Goal: Task Accomplishment & Management: Manage account settings

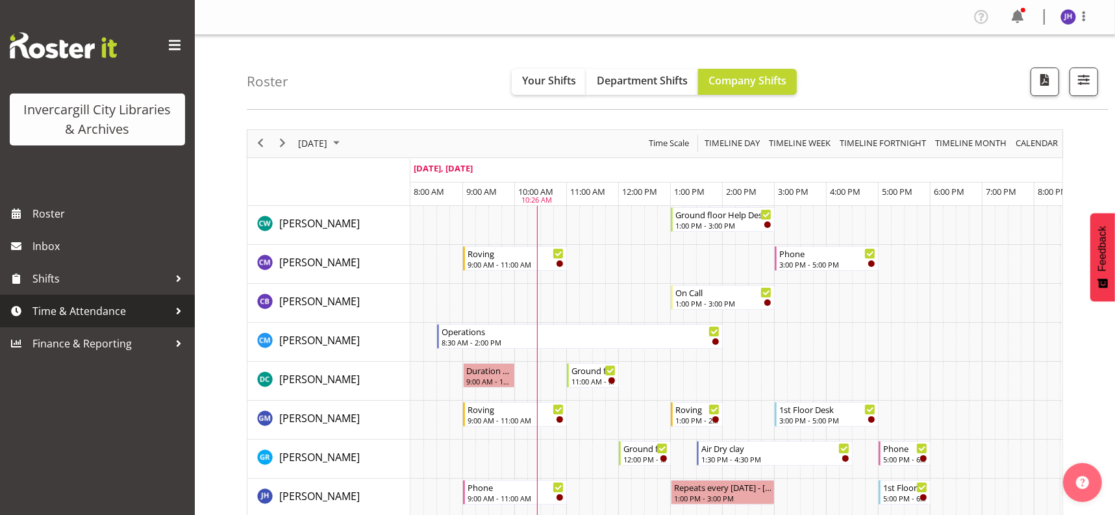
click at [94, 311] on span "Time & Attendance" at bounding box center [100, 310] width 136 height 19
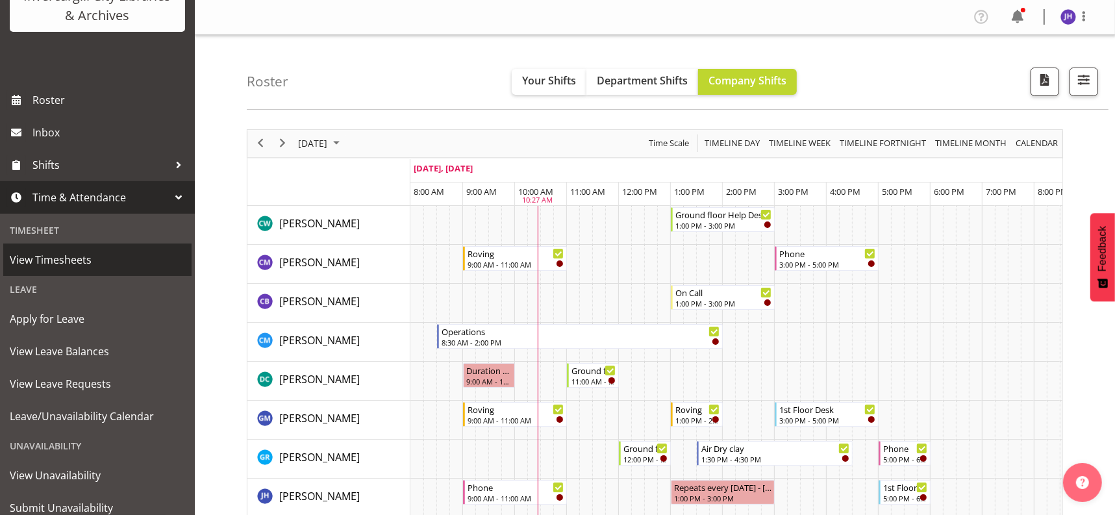
scroll to position [158, 0]
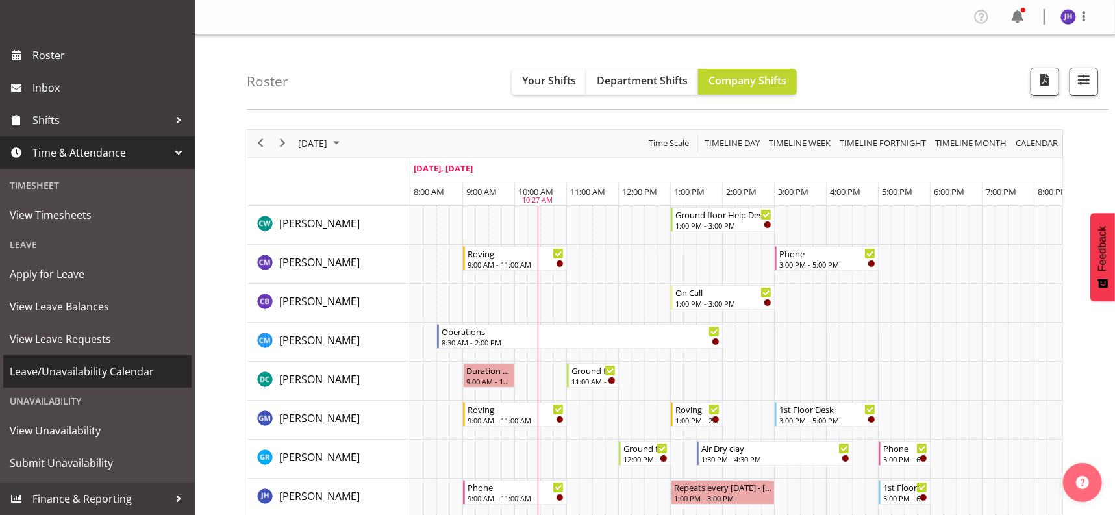
click at [101, 371] on span "Leave/Unavailability Calendar" at bounding box center [97, 371] width 175 height 19
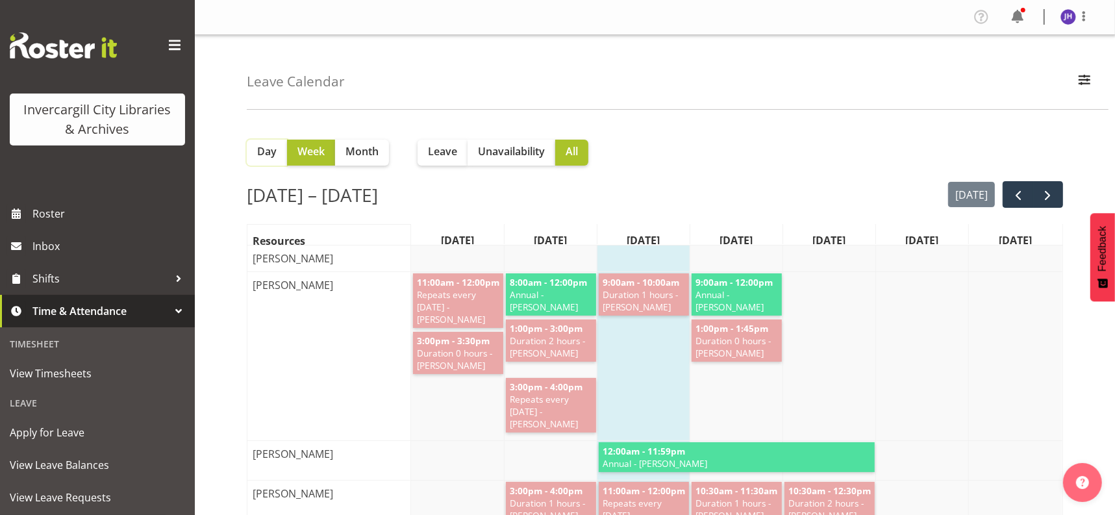
click at [273, 156] on span "Day" at bounding box center [266, 151] width 19 height 16
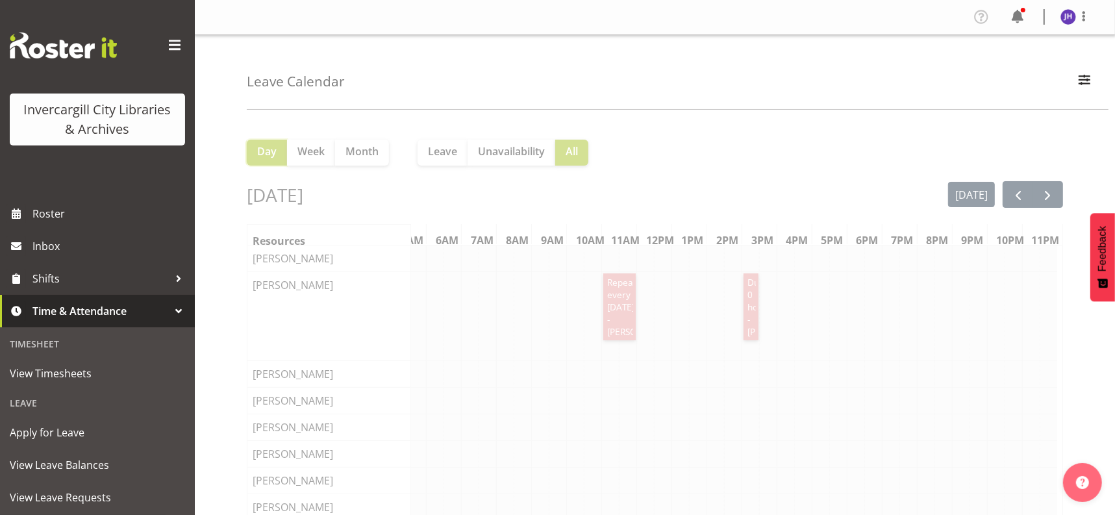
scroll to position [0, 195]
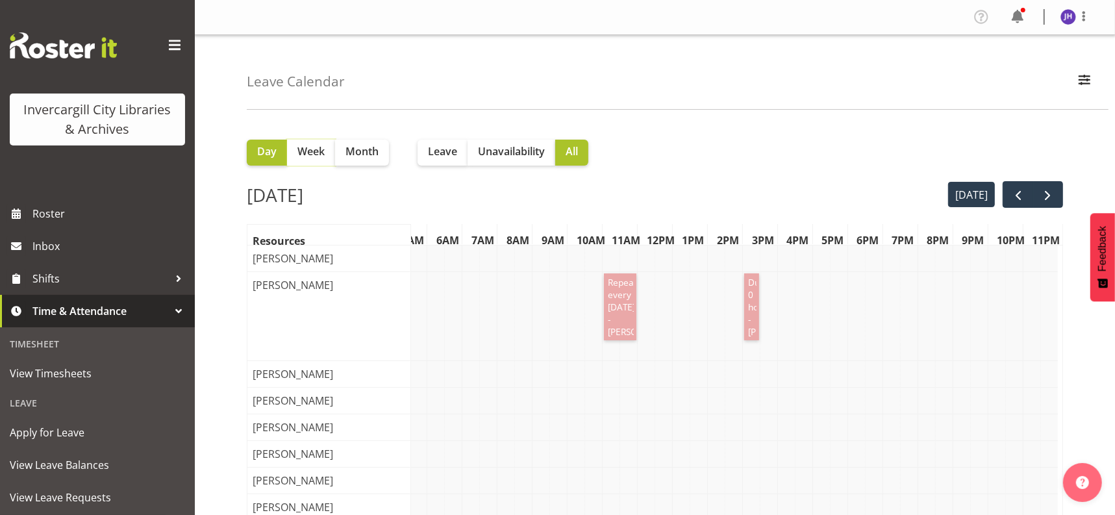
click at [316, 155] on span "Week" at bounding box center [310, 151] width 27 height 16
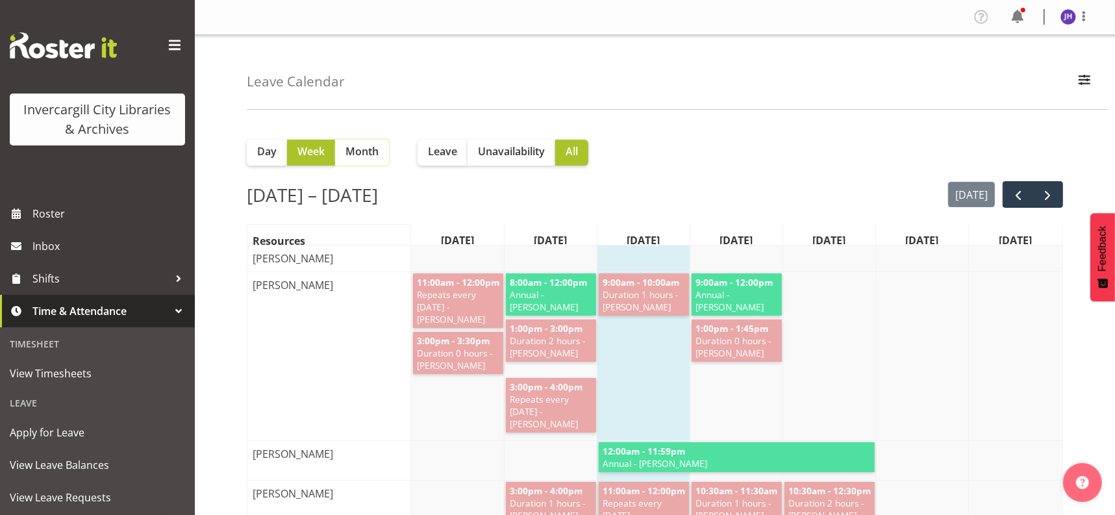
click at [375, 149] on span "Month" at bounding box center [361, 151] width 33 height 16
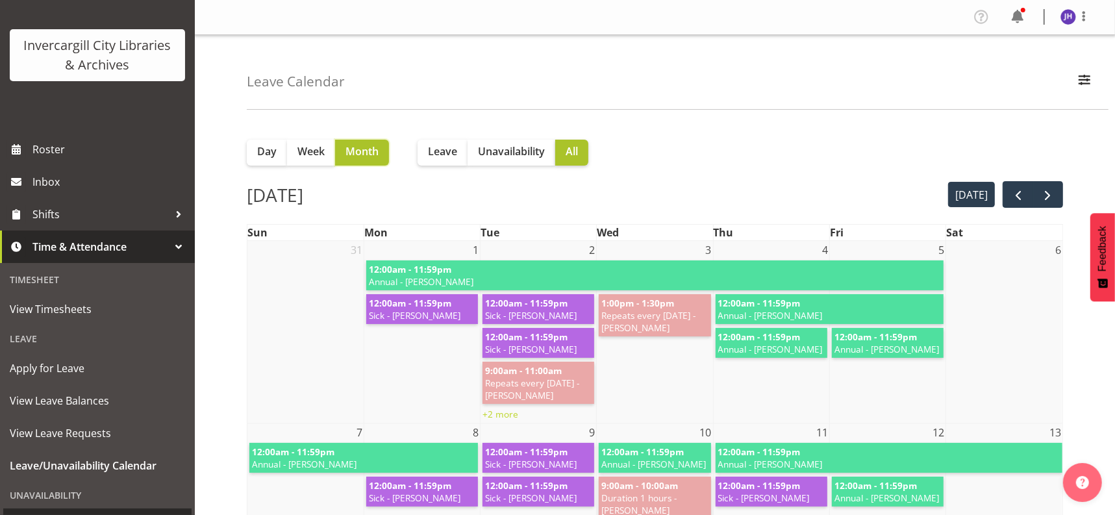
scroll to position [158, 0]
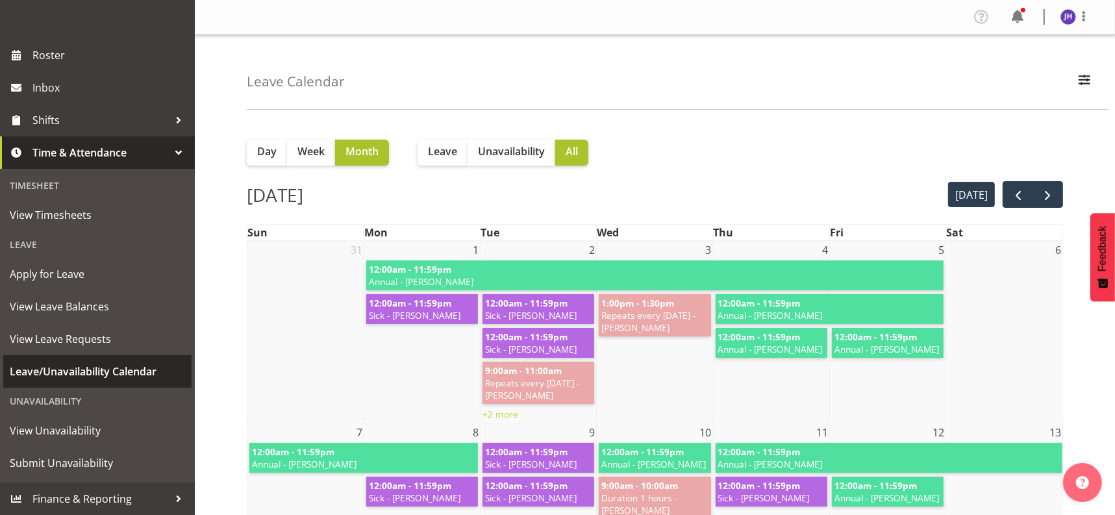
click at [88, 371] on span "Leave/Unavailability Calendar" at bounding box center [97, 371] width 175 height 19
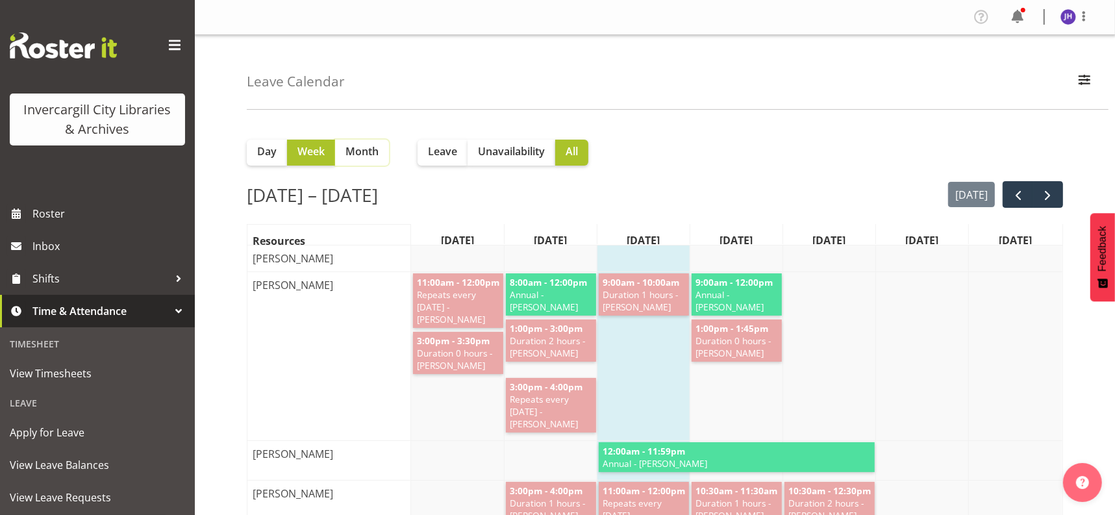
click at [359, 158] on span "Month" at bounding box center [361, 151] width 33 height 16
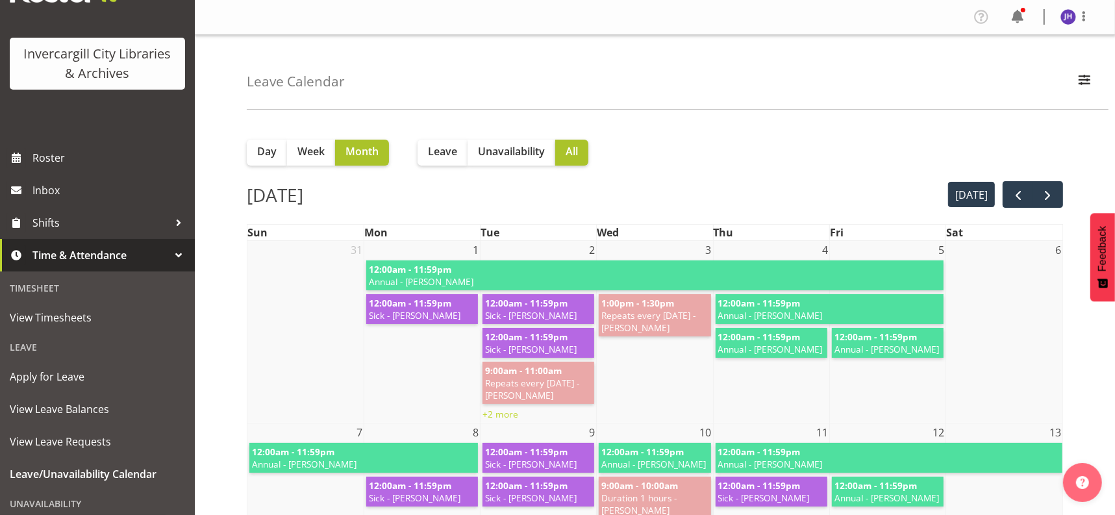
scroll to position [81, 0]
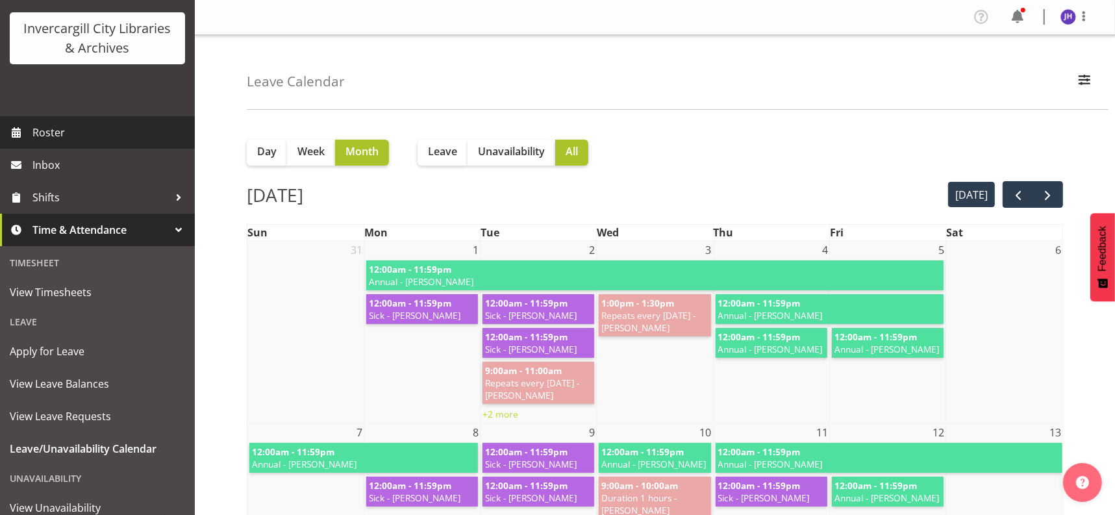
click at [44, 136] on span "Roster" at bounding box center [110, 132] width 156 height 19
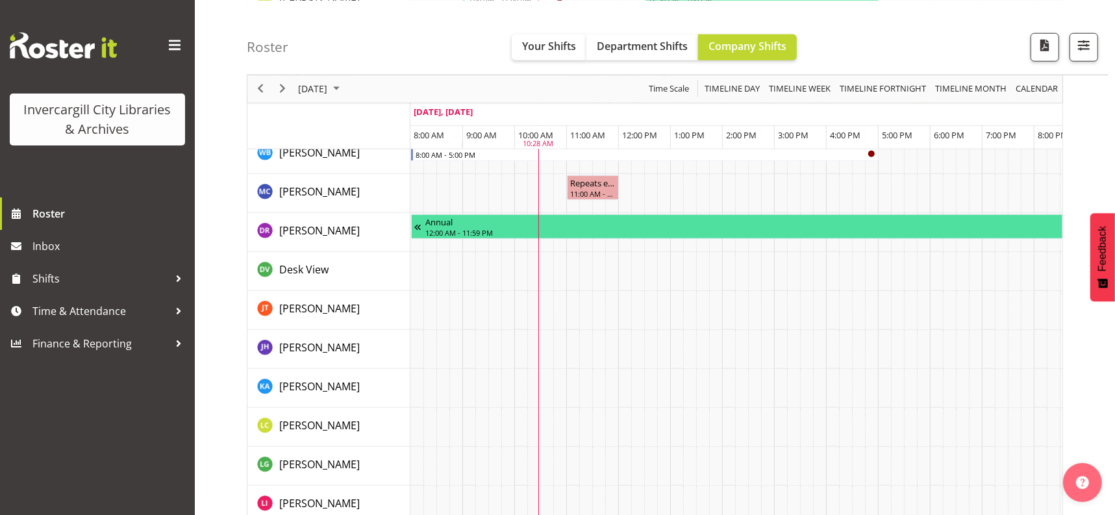
scroll to position [974, 0]
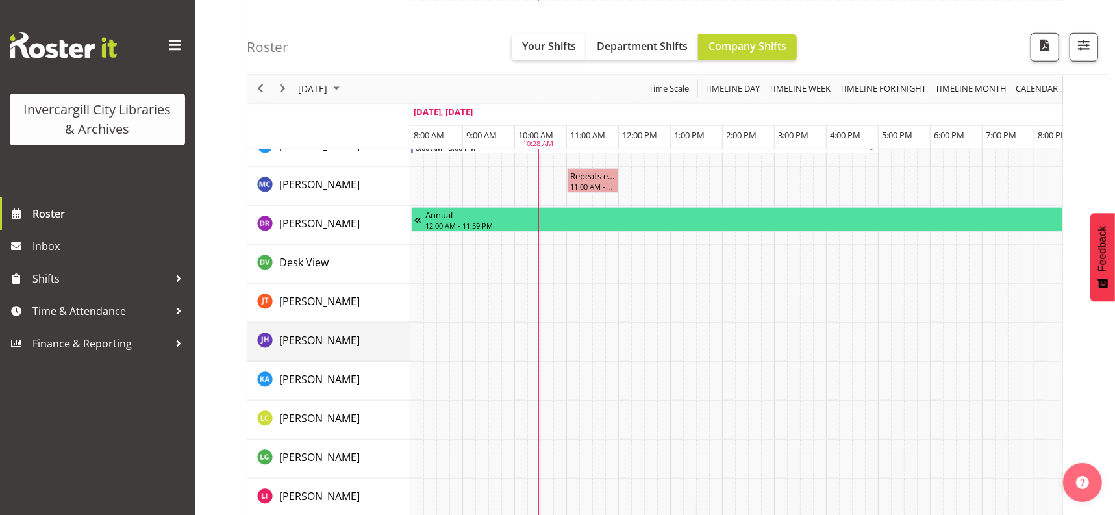
click at [332, 343] on div "[PERSON_NAME]" at bounding box center [333, 341] width 153 height 19
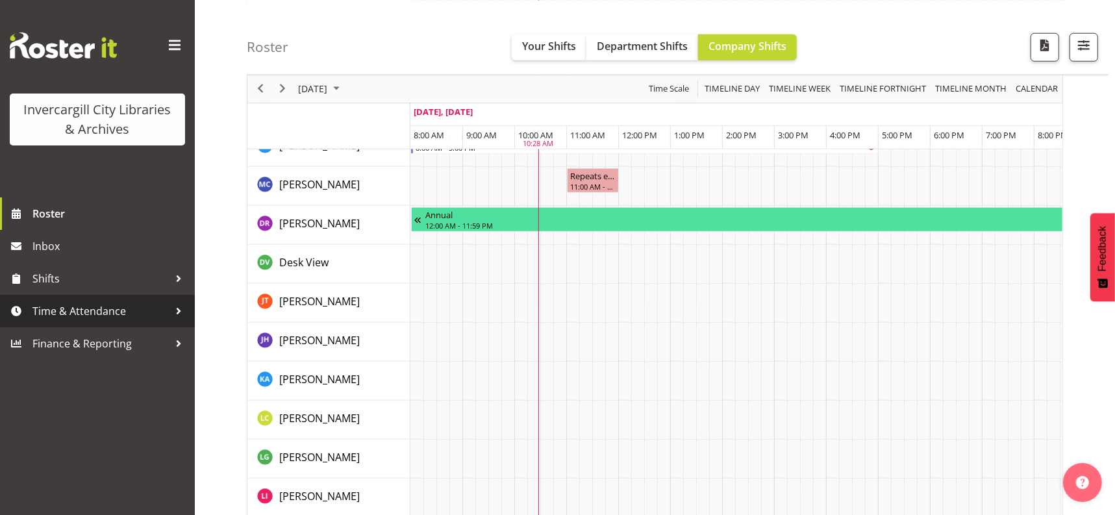
click at [102, 311] on span "Time & Attendance" at bounding box center [100, 310] width 136 height 19
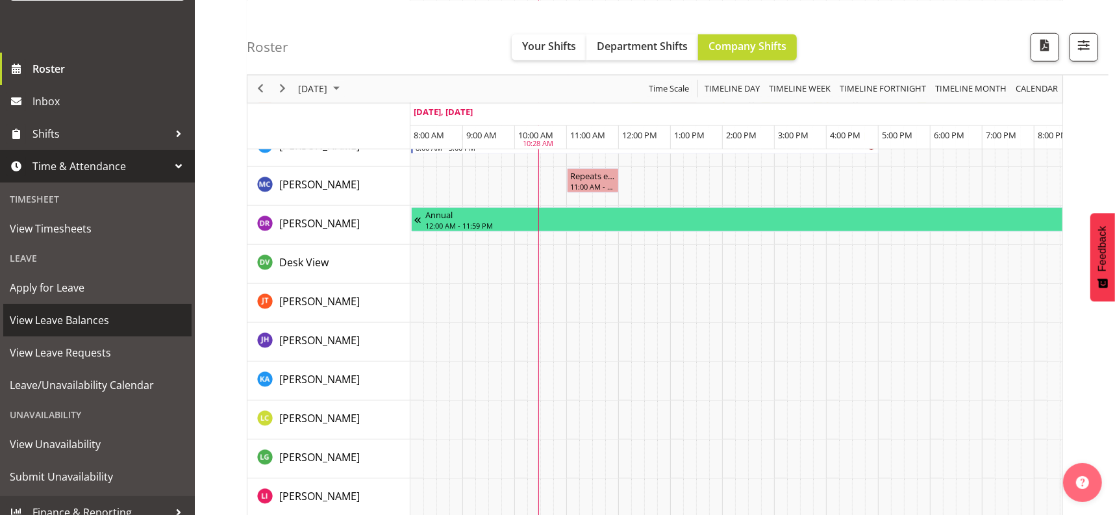
scroll to position [158, 0]
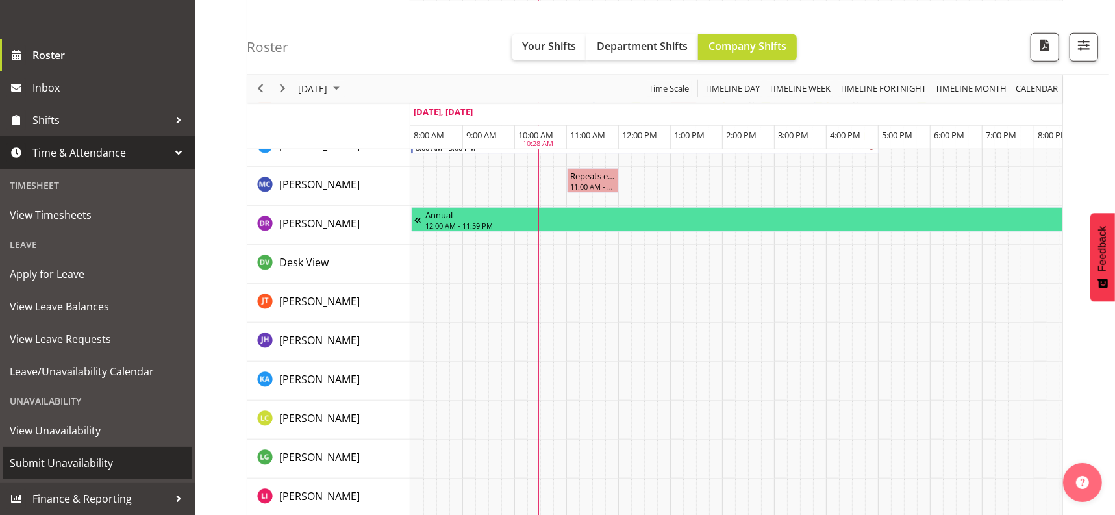
click at [51, 467] on span "Submit Unavailability" at bounding box center [97, 462] width 175 height 19
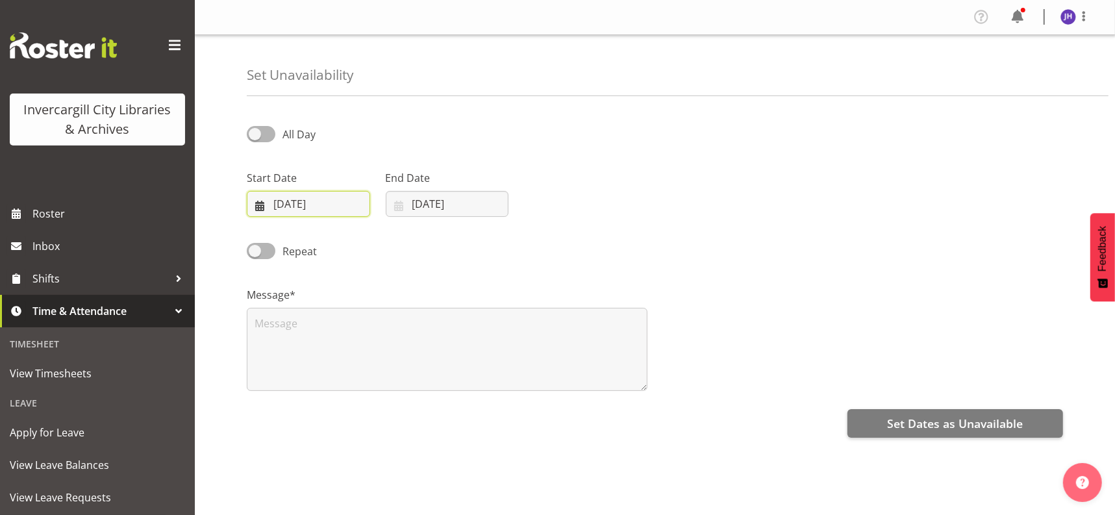
click at [259, 206] on input "01/10/2025" at bounding box center [308, 204] width 123 height 26
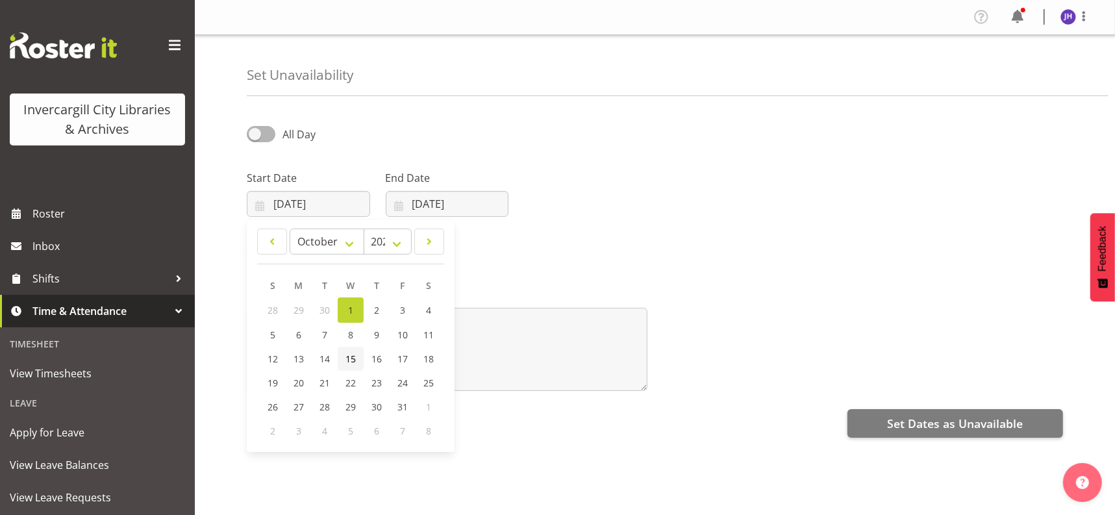
click at [355, 358] on span "15" at bounding box center [350, 359] width 10 height 12
type input "15/10/2025"
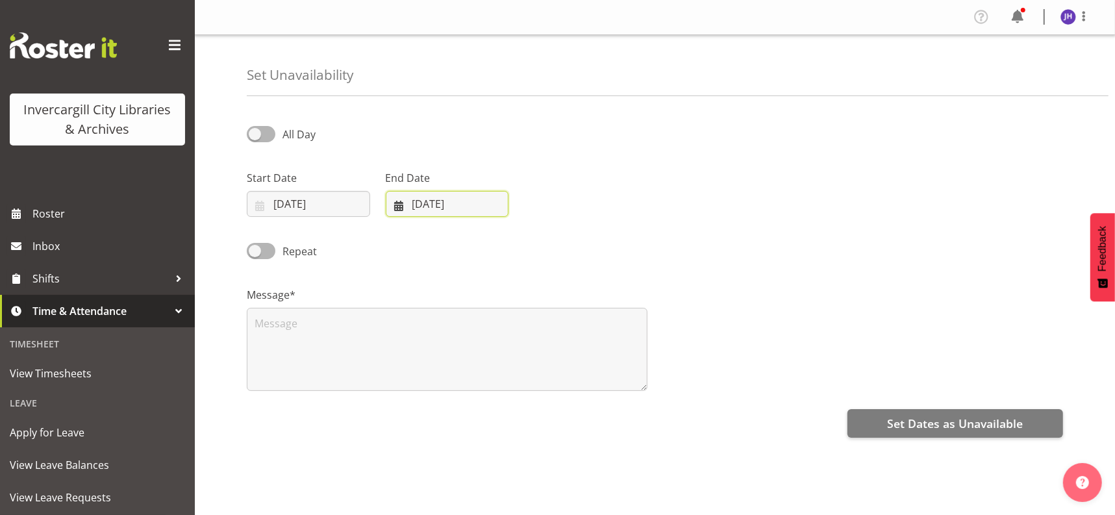
click at [401, 206] on input "01/10/2025" at bounding box center [447, 204] width 123 height 26
drag, startPoint x: 253, startPoint y: 131, endPoint x: 287, endPoint y: 134, distance: 34.6
click at [287, 134] on label "All Day" at bounding box center [281, 134] width 69 height 16
click at [255, 134] on input "All Day" at bounding box center [251, 134] width 8 height 8
checkbox input "true"
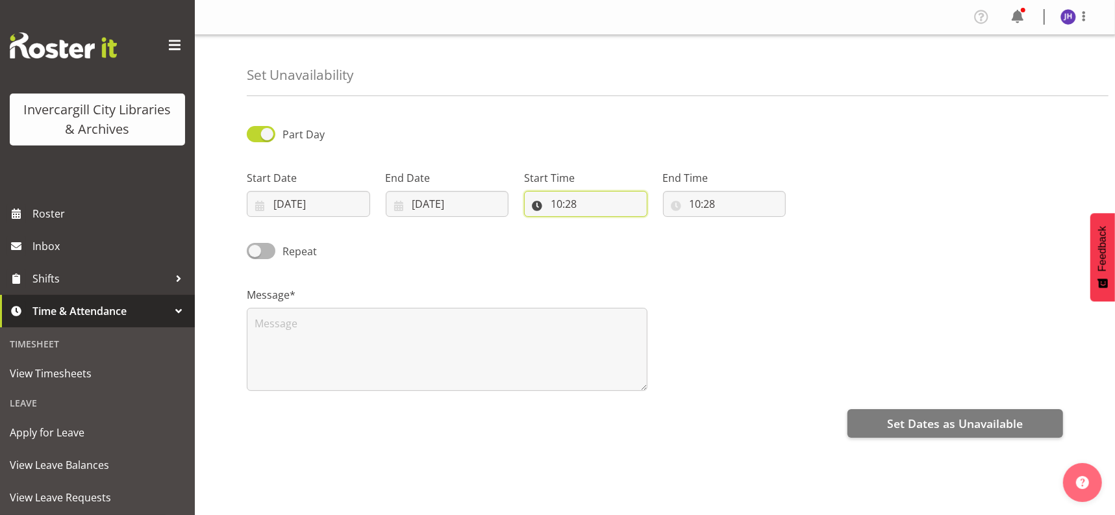
click at [584, 195] on input "10:28" at bounding box center [585, 204] width 123 height 26
click at [641, 237] on select "00 01 02 03 04 05 06 07 08 09 10 11 12 13 14 15 16 17 18 19 20 21 22 23 24 25 2…" at bounding box center [646, 238] width 29 height 26
select select "0"
click at [632, 225] on select "00 01 02 03 04 05 06 07 08 09 10 11 12 13 14 15 16 17 18 19 20 21 22 23 24 25 2…" at bounding box center [646, 238] width 29 height 26
type input "10:00"
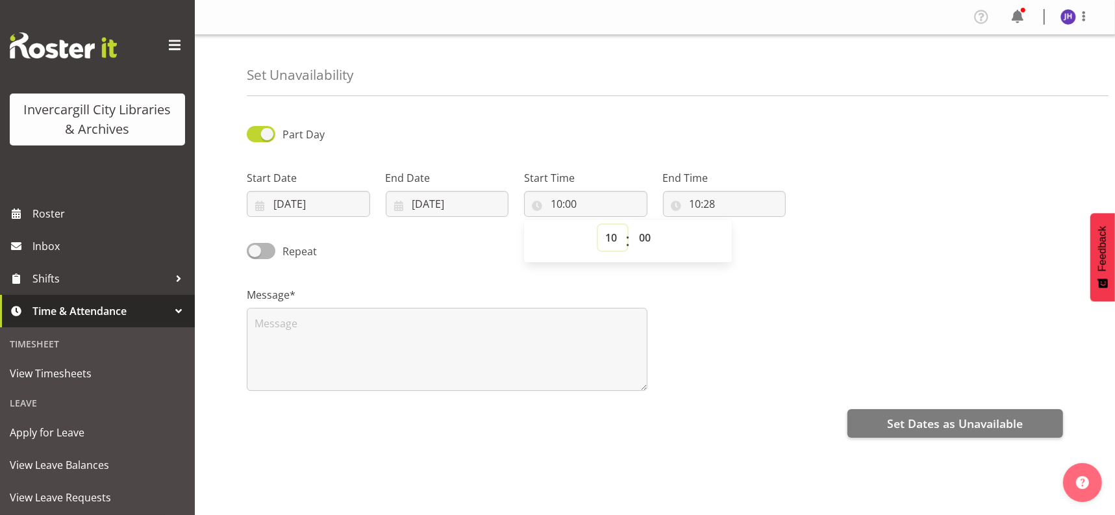
click at [616, 239] on select "00 01 02 03 04 05 06 07 08 09 10 11 12 13 14 15 16 17 18 19 20 21 22 23" at bounding box center [612, 238] width 29 height 26
select select "9"
click at [598, 225] on select "00 01 02 03 04 05 06 07 08 09 10 11 12 13 14 15 16 17 18 19 20 21 22 23" at bounding box center [612, 238] width 29 height 26
type input "09:00"
click at [732, 202] on input "10:28" at bounding box center [724, 204] width 123 height 26
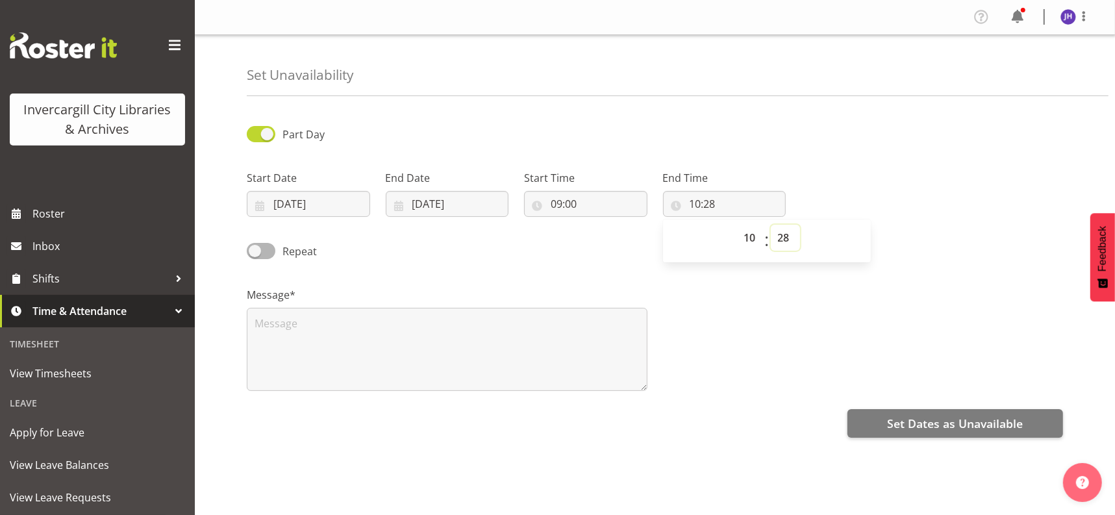
click at [781, 240] on select "00 01 02 03 04 05 06 07 08 09 10 11 12 13 14 15 16 17 18 19 20 21 22 23 24 25 2…" at bounding box center [785, 238] width 29 height 26
select select "0"
click at [771, 225] on select "00 01 02 03 04 05 06 07 08 09 10 11 12 13 14 15 16 17 18 19 20 21 22 23 24 25 2…" at bounding box center [785, 238] width 29 height 26
type input "10:00"
click at [400, 202] on input "01/10/2025" at bounding box center [447, 204] width 123 height 26
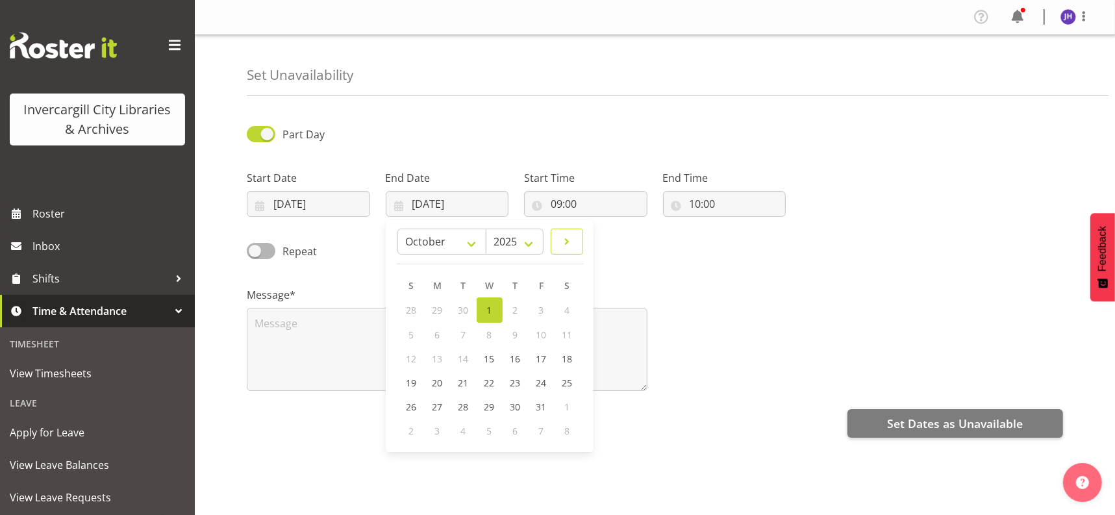
click at [560, 240] on span at bounding box center [567, 242] width 16 height 16
select select "10"
click at [721, 261] on div "Repeat" at bounding box center [655, 247] width 832 height 44
drag, startPoint x: 253, startPoint y: 247, endPoint x: 296, endPoint y: 247, distance: 42.8
click at [296, 247] on label "Repeat" at bounding box center [282, 251] width 70 height 16
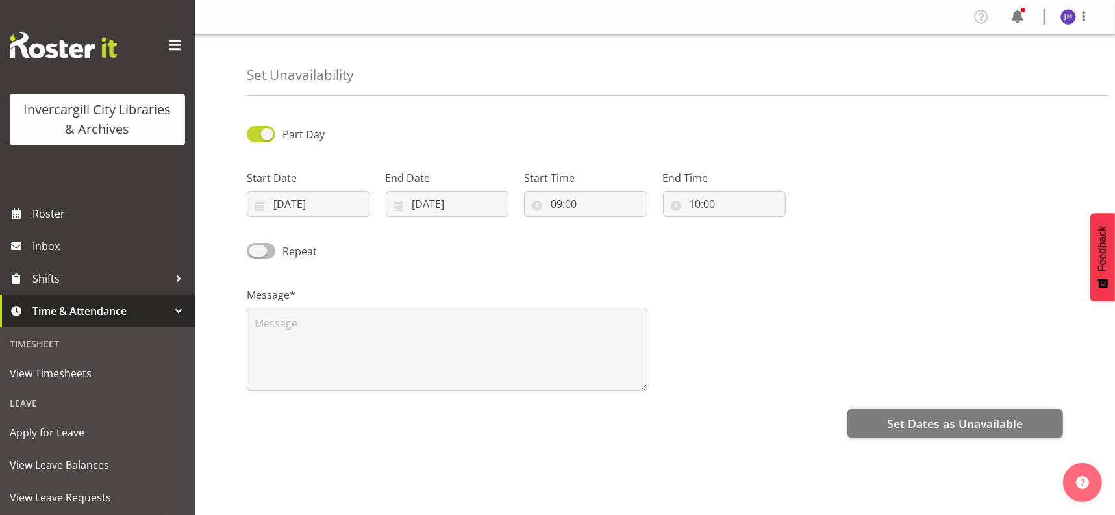
click at [255, 247] on input "Repeat" at bounding box center [251, 251] width 8 height 8
checkbox input "true"
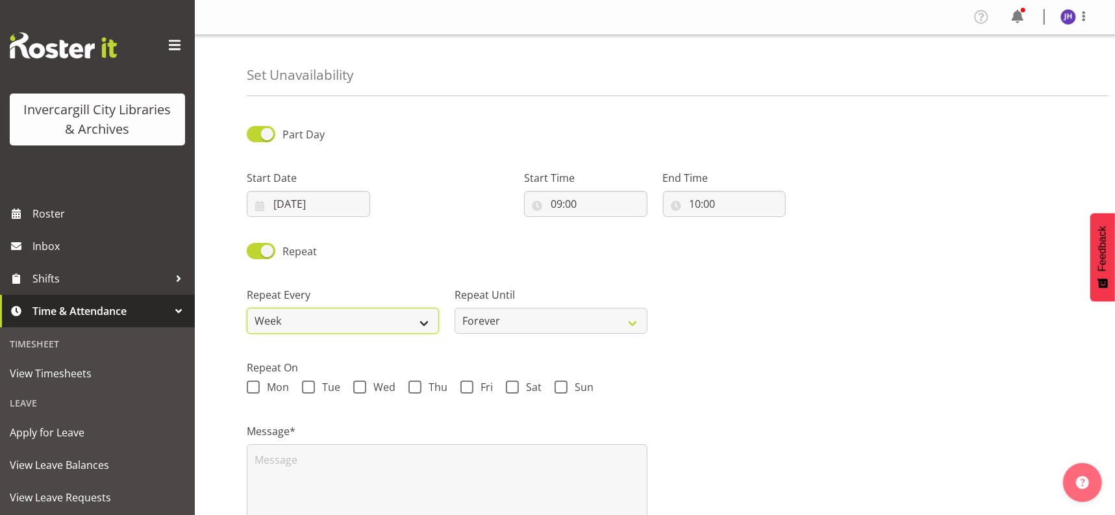
click at [423, 323] on select "Week 2 Weeks 3 Weeks 4 Weeks Month" at bounding box center [343, 321] width 192 height 26
select select "2weeks"
click at [247, 308] on select "Week 2 Weeks 3 Weeks 4 Weeks Month" at bounding box center [343, 321] width 192 height 26
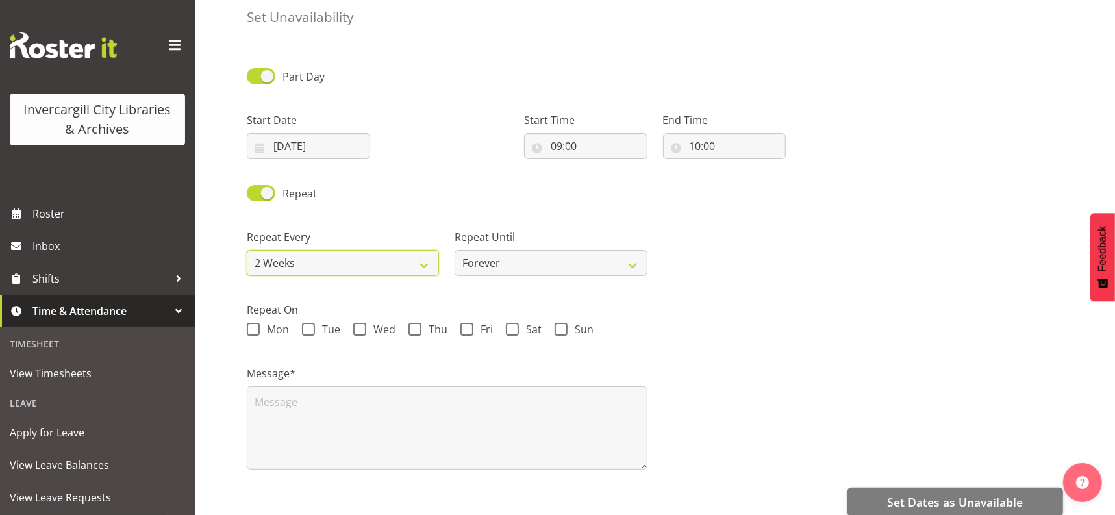
scroll to position [81, 0]
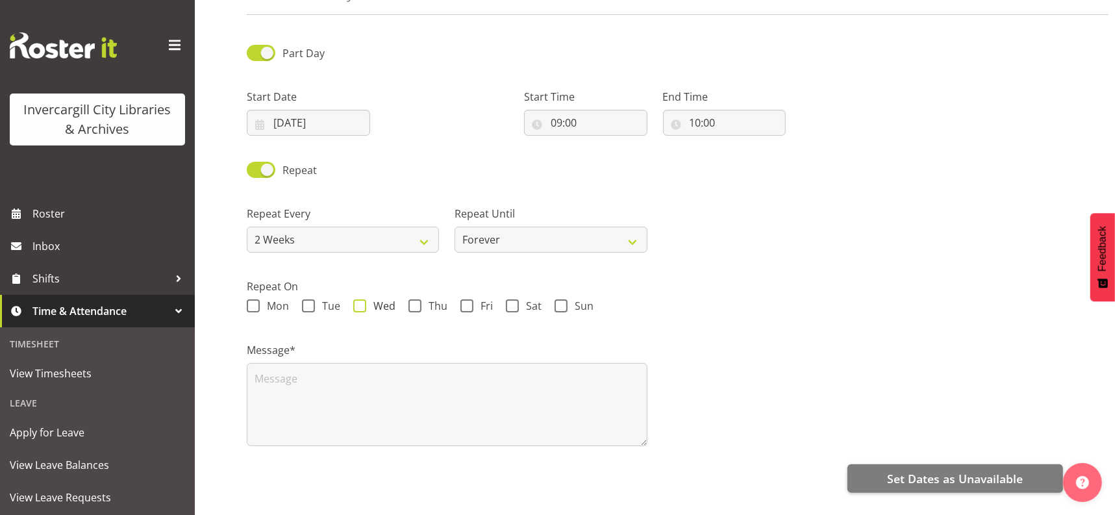
click at [358, 306] on span at bounding box center [359, 305] width 13 height 13
click at [358, 306] on input "Wed" at bounding box center [357, 306] width 8 height 8
checkbox input "true"
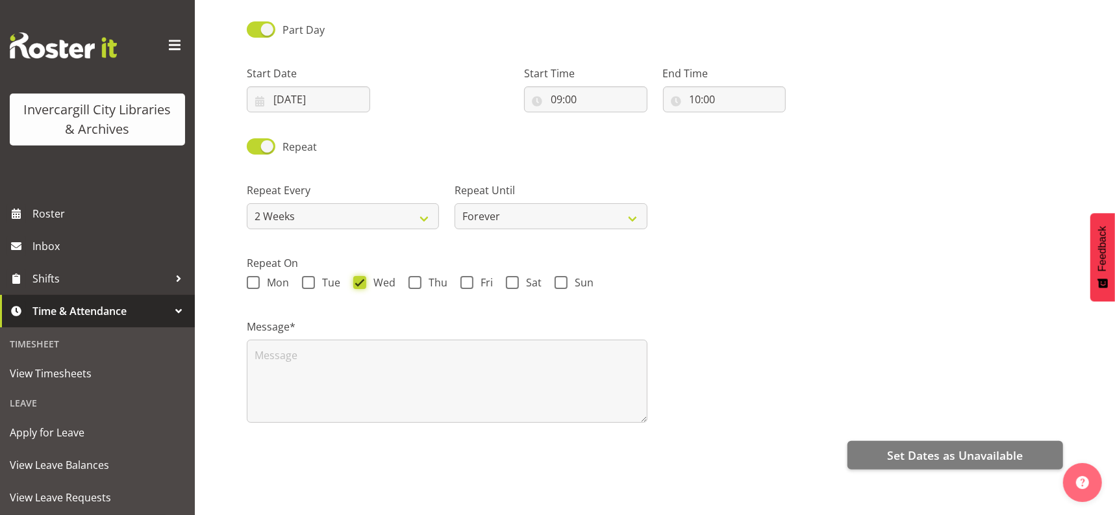
scroll to position [123, 0]
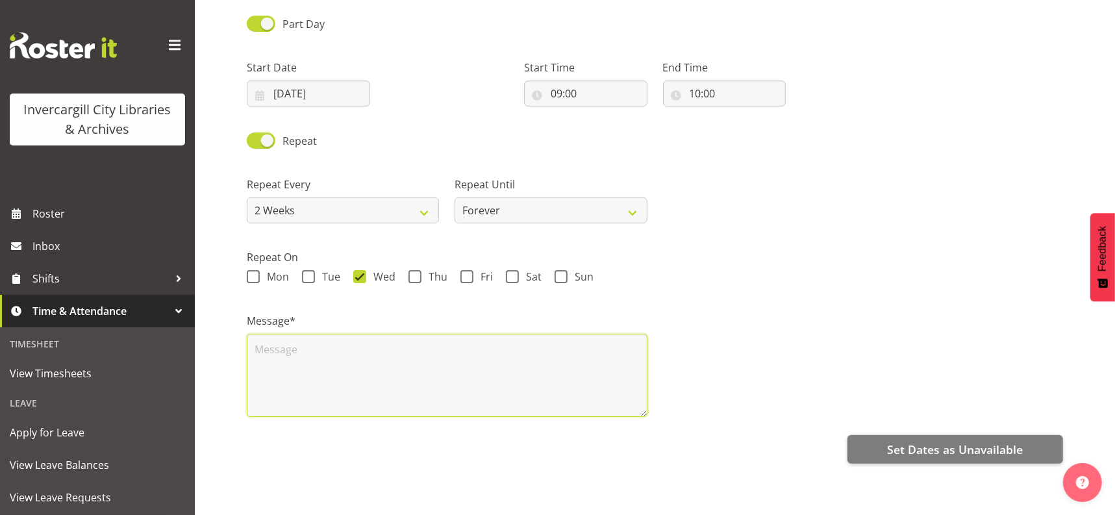
click at [281, 343] on textarea at bounding box center [447, 375] width 401 height 83
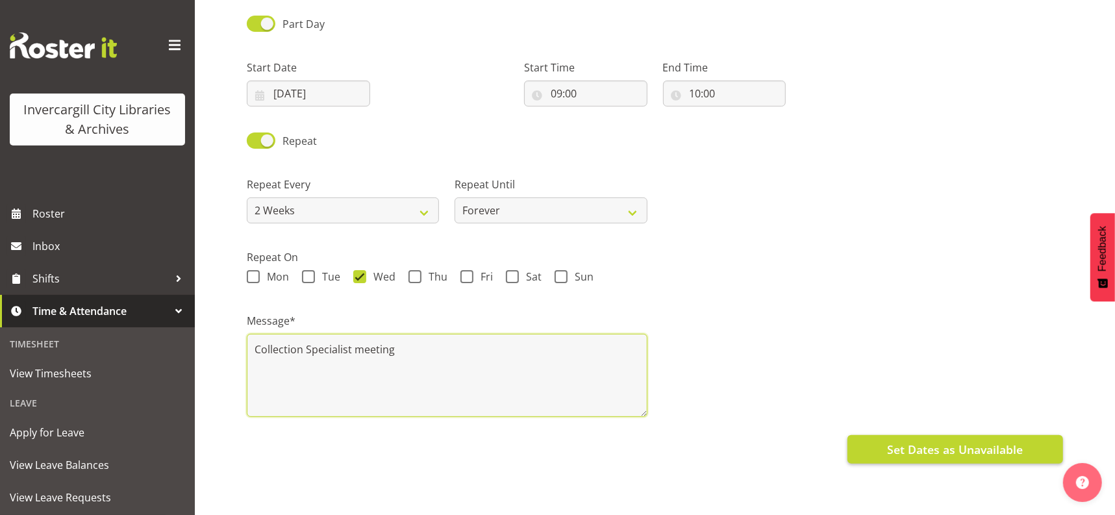
type textarea "Collection Specialist meeting"
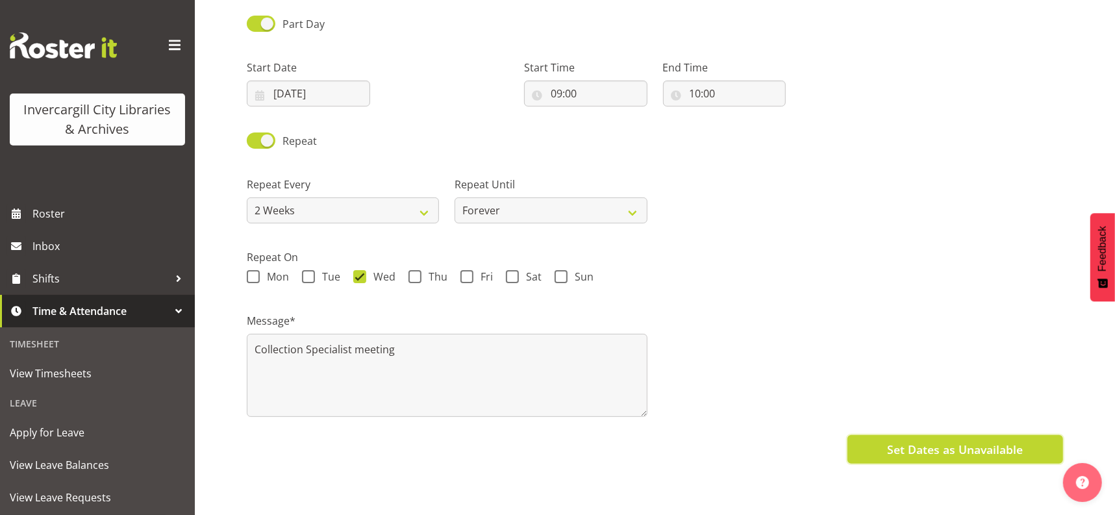
click at [973, 441] on span "Set Dates as Unavailable" at bounding box center [955, 449] width 136 height 17
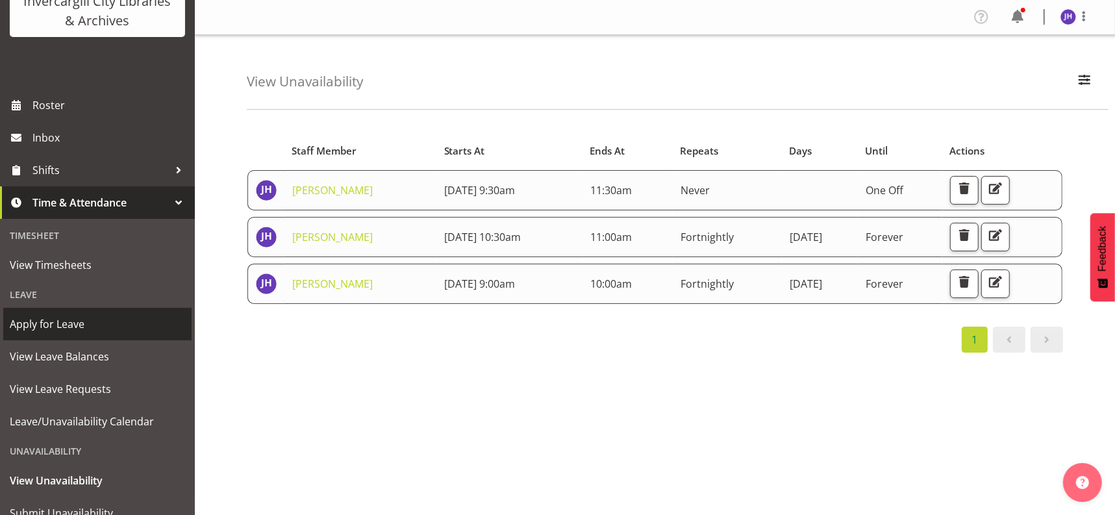
scroll to position [158, 0]
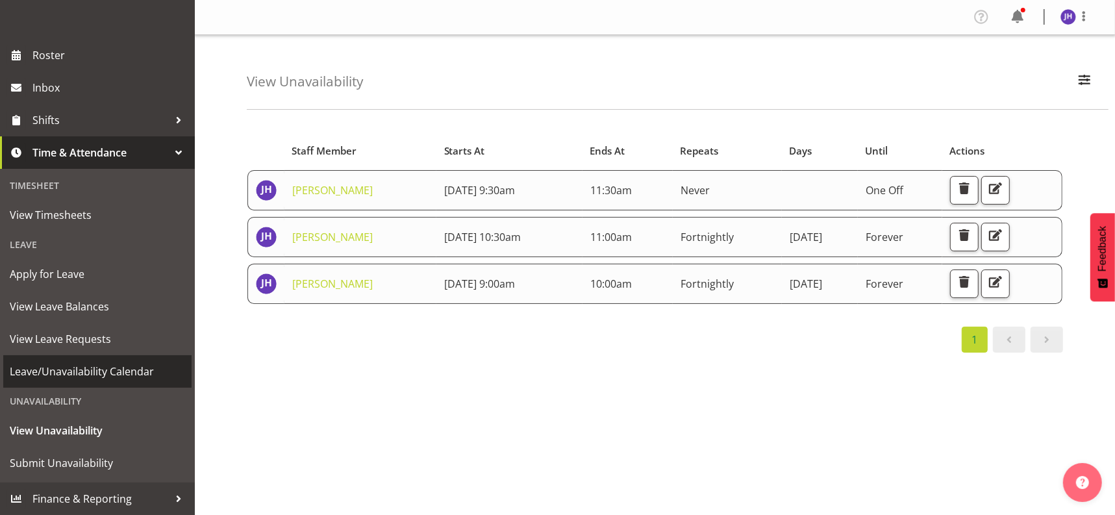
click at [54, 372] on span "Leave/Unavailability Calendar" at bounding box center [97, 371] width 175 height 19
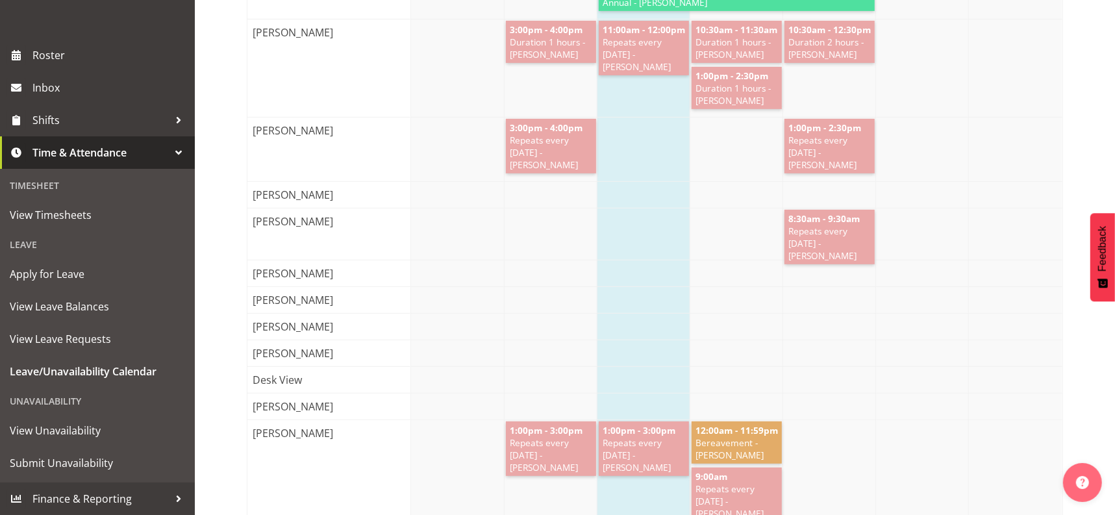
scroll to position [487, 0]
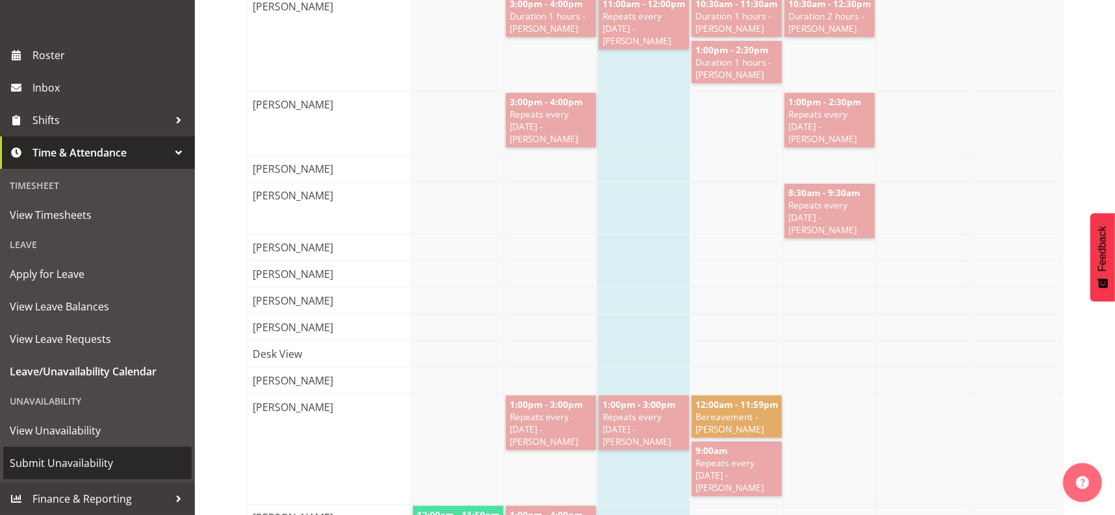
click at [68, 463] on span "Submit Unavailability" at bounding box center [97, 462] width 175 height 19
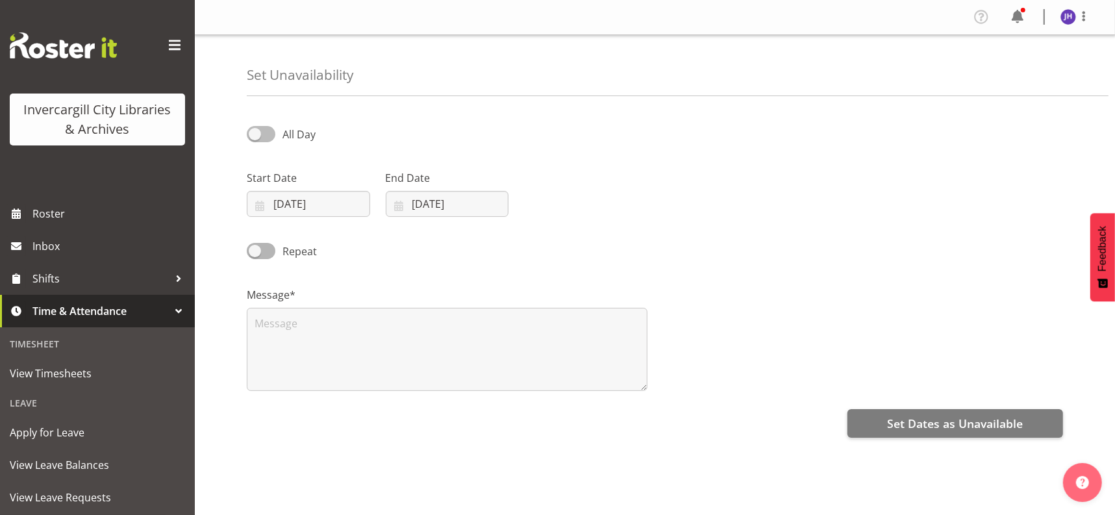
drag, startPoint x: 254, startPoint y: 132, endPoint x: 276, endPoint y: 131, distance: 22.1
click at [276, 131] on label "All Day" at bounding box center [281, 134] width 69 height 16
click at [255, 131] on input "All Day" at bounding box center [251, 134] width 8 height 8
checkbox input "true"
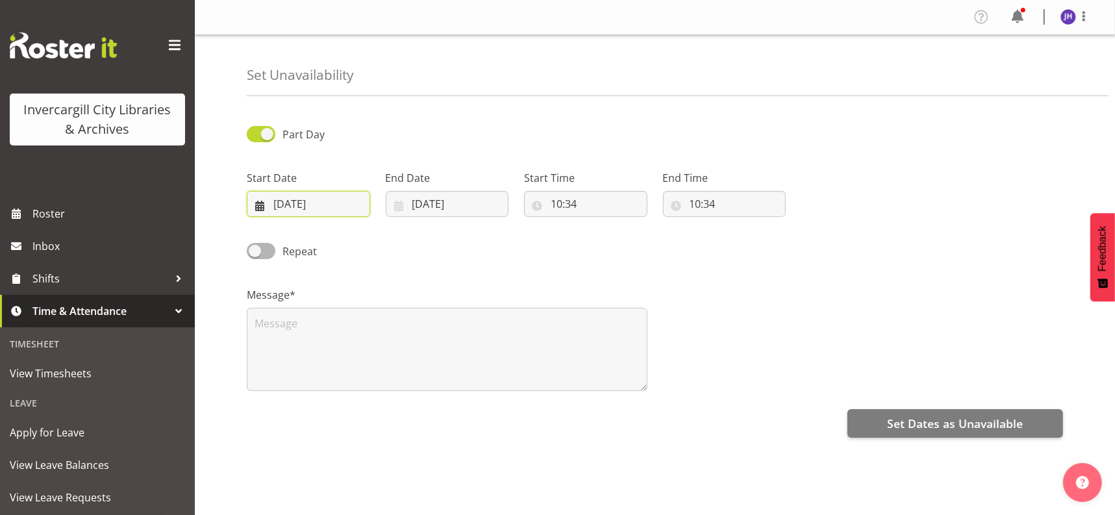
click at [256, 204] on input "[DATE]" at bounding box center [308, 204] width 123 height 26
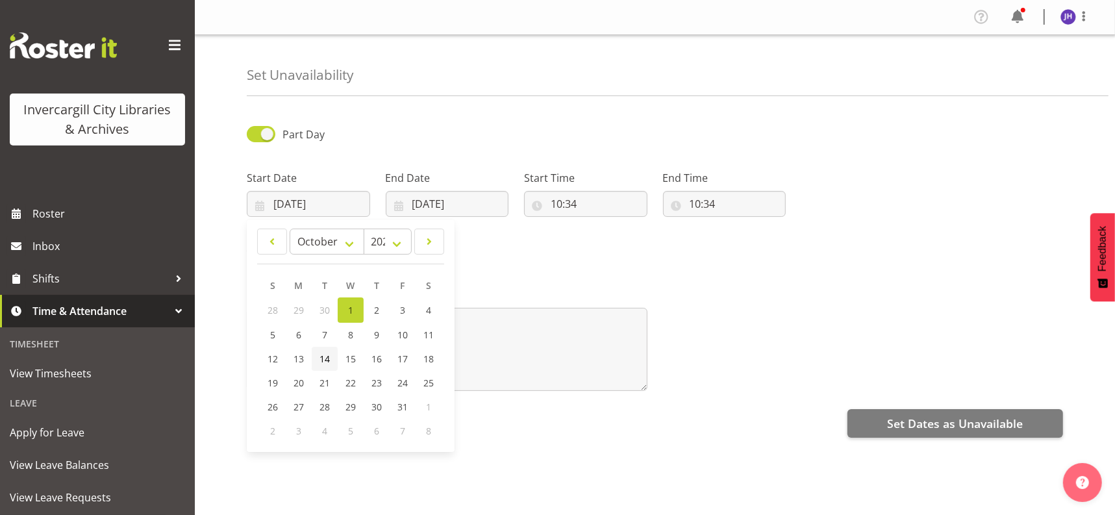
click at [323, 359] on span "14" at bounding box center [324, 359] width 10 height 12
type input "[DATE]"
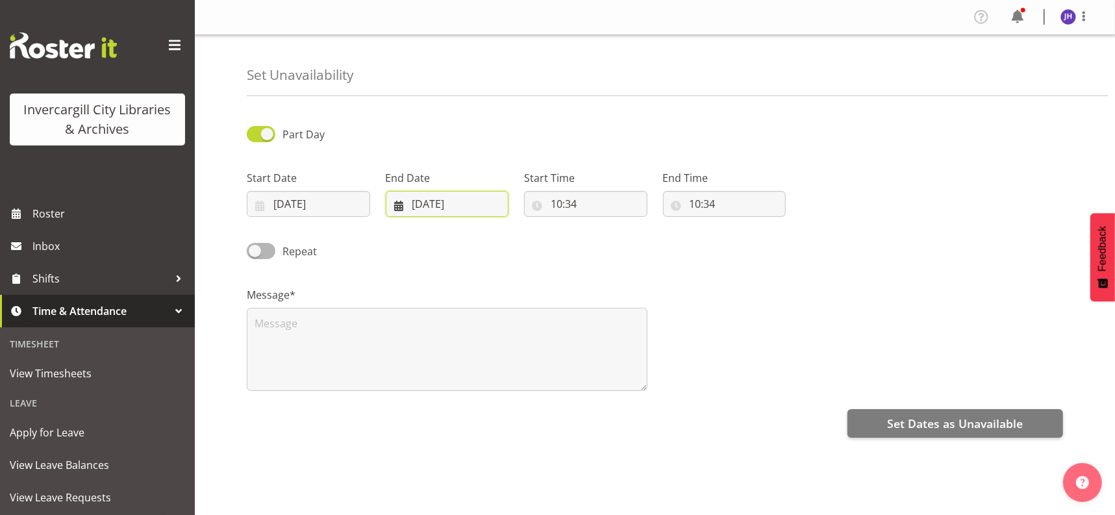
click at [473, 202] on input "[DATE]" at bounding box center [447, 204] width 123 height 26
click at [458, 356] on span "14" at bounding box center [463, 359] width 10 height 12
type input "[DATE]"
click at [578, 202] on input "10:34" at bounding box center [585, 204] width 123 height 26
click at [649, 234] on select "00 01 02 03 04 05 06 07 08 09 10 11 12 13 14 15 16 17 18 19 20 21 22 23 24 25 2…" at bounding box center [646, 238] width 29 height 26
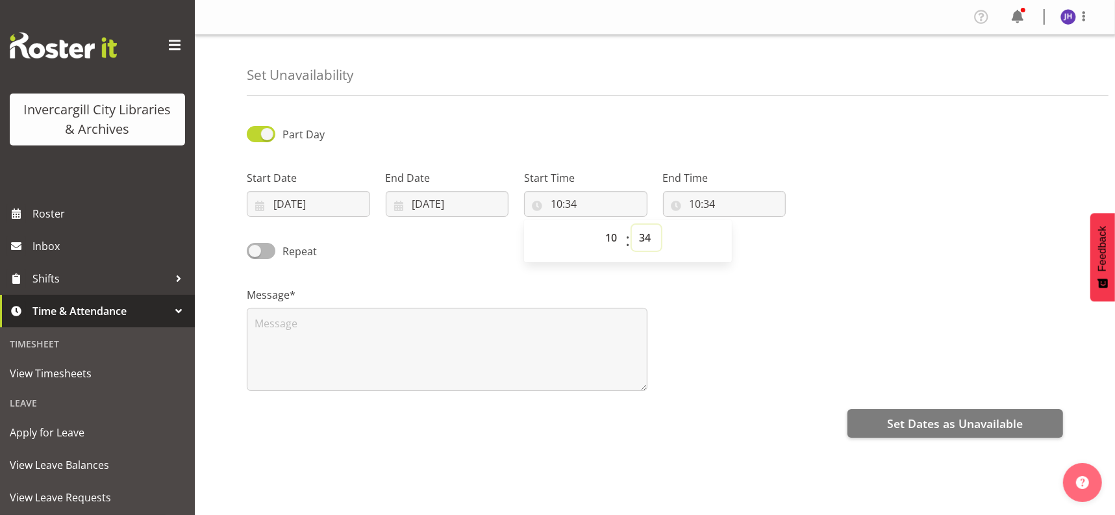
select select "0"
click at [632, 225] on select "00 01 02 03 04 05 06 07 08 09 10 11 12 13 14 15 16 17 18 19 20 21 22 23 24 25 2…" at bounding box center [646, 238] width 29 height 26
type input "10:00"
click at [613, 238] on select "00 01 02 03 04 05 06 07 08 09 10 11 12 13 14 15 16 17 18 19 20 21 22 23" at bounding box center [612, 238] width 29 height 26
select select "9"
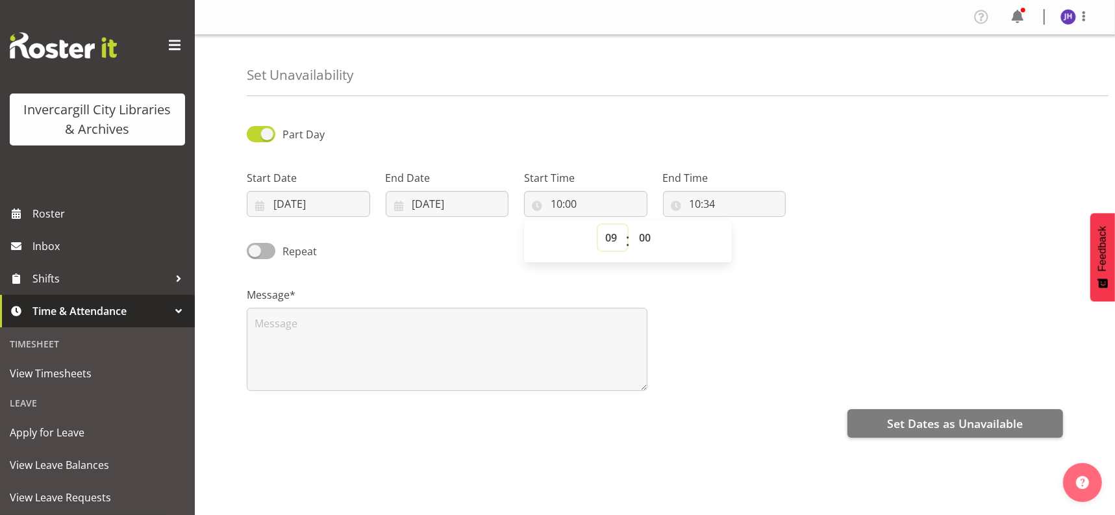
click at [598, 225] on select "00 01 02 03 04 05 06 07 08 09 10 11 12 13 14 15 16 17 18 19 20 21 22 23" at bounding box center [612, 238] width 29 height 26
type input "09:00"
click at [768, 254] on div "Repeat" at bounding box center [655, 247] width 832 height 44
click at [743, 202] on input "10:34" at bounding box center [724, 204] width 123 height 26
click at [787, 238] on select "00 01 02 03 04 05 06 07 08 09 10 11 12 13 14 15 16 17 18 19 20 21 22 23 24 25 2…" at bounding box center [785, 238] width 29 height 26
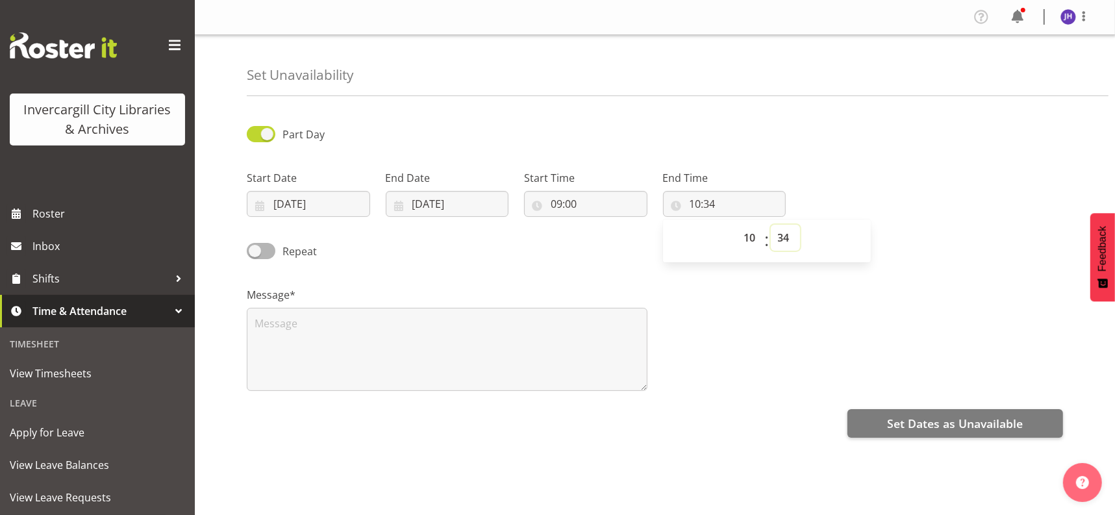
select select "0"
click at [771, 225] on select "00 01 02 03 04 05 06 07 08 09 10 11 12 13 14 15 16 17 18 19 20 21 22 23 24 25 2…" at bounding box center [785, 238] width 29 height 26
type input "10:00"
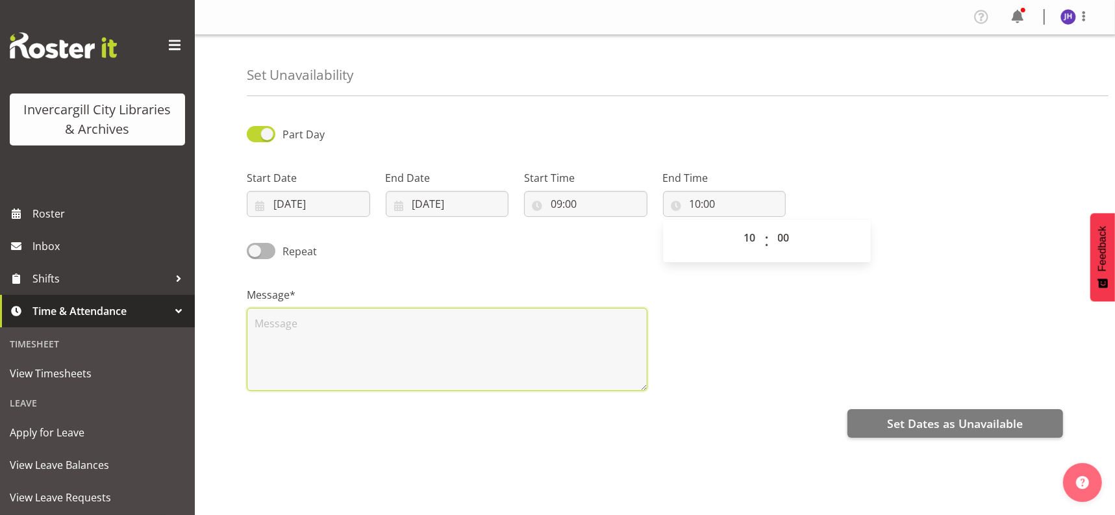
click at [276, 317] on textarea at bounding box center [447, 349] width 401 height 83
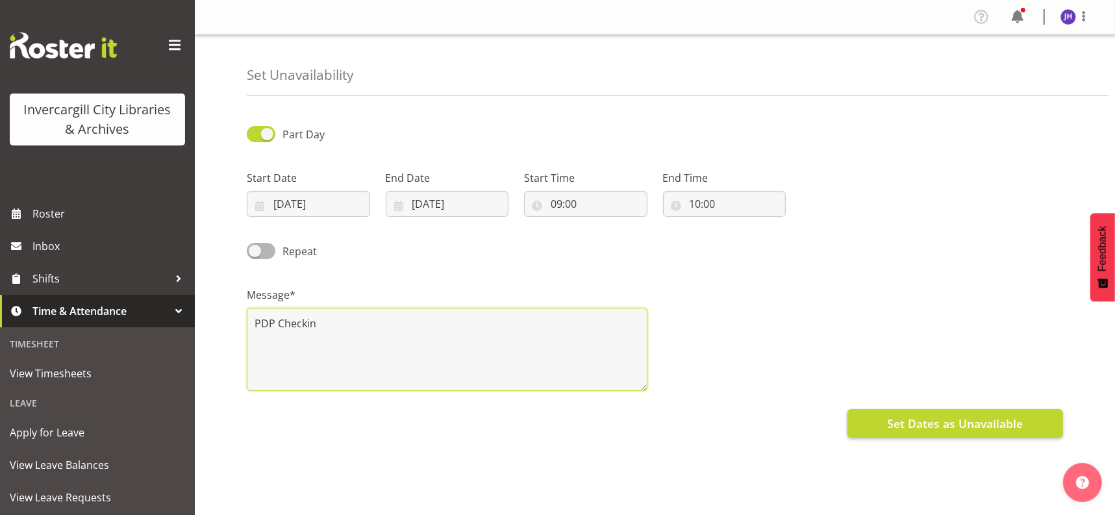
type textarea "PDP Checkin"
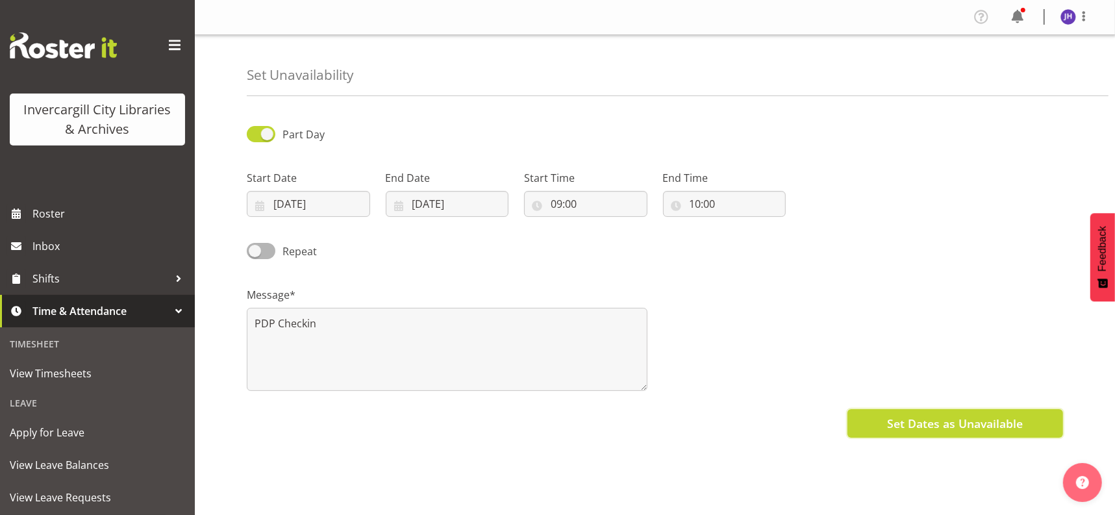
click at [956, 428] on span "Set Dates as Unavailable" at bounding box center [955, 423] width 136 height 17
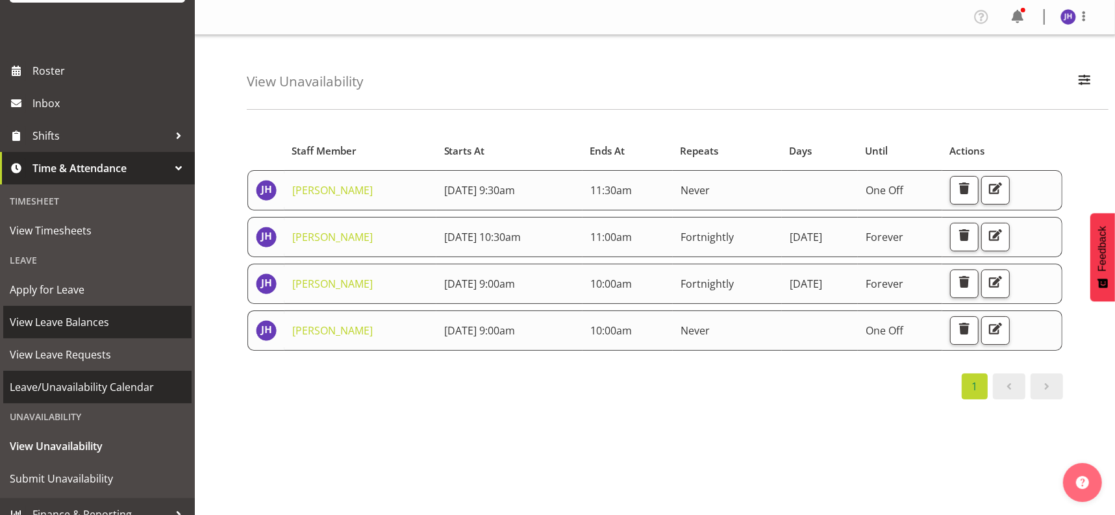
scroll to position [158, 0]
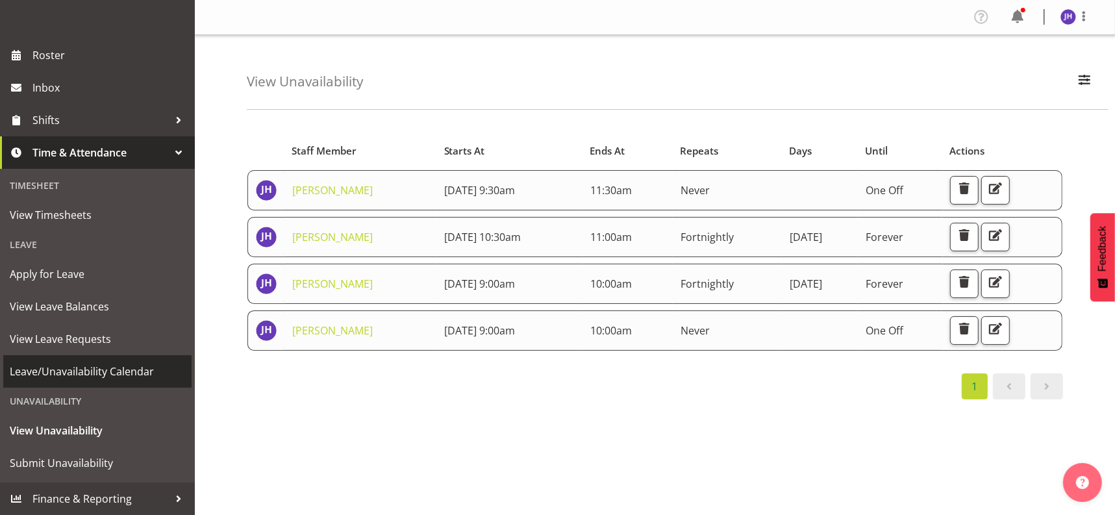
click at [55, 370] on span "Leave/Unavailability Calendar" at bounding box center [97, 371] width 175 height 19
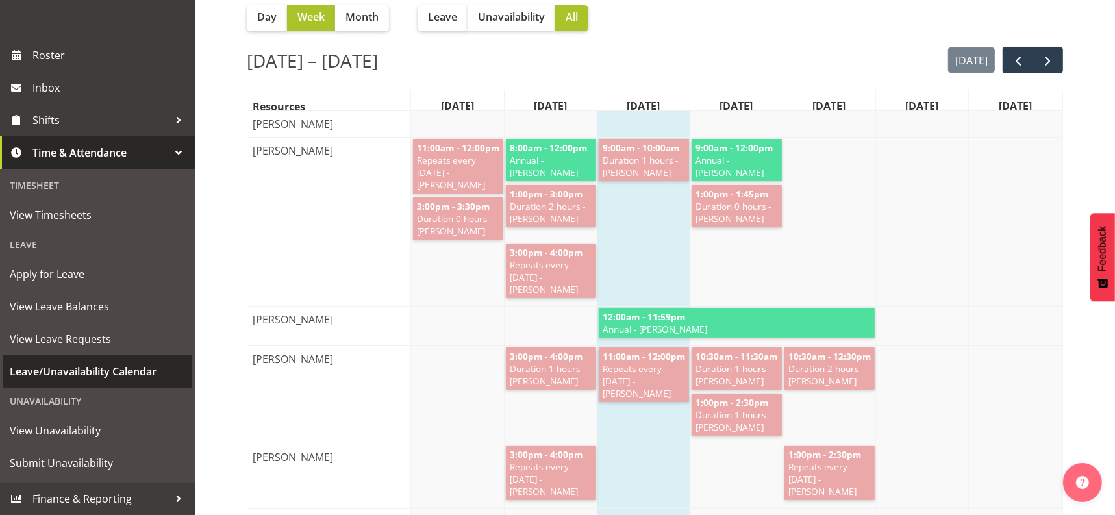
scroll to position [162, 0]
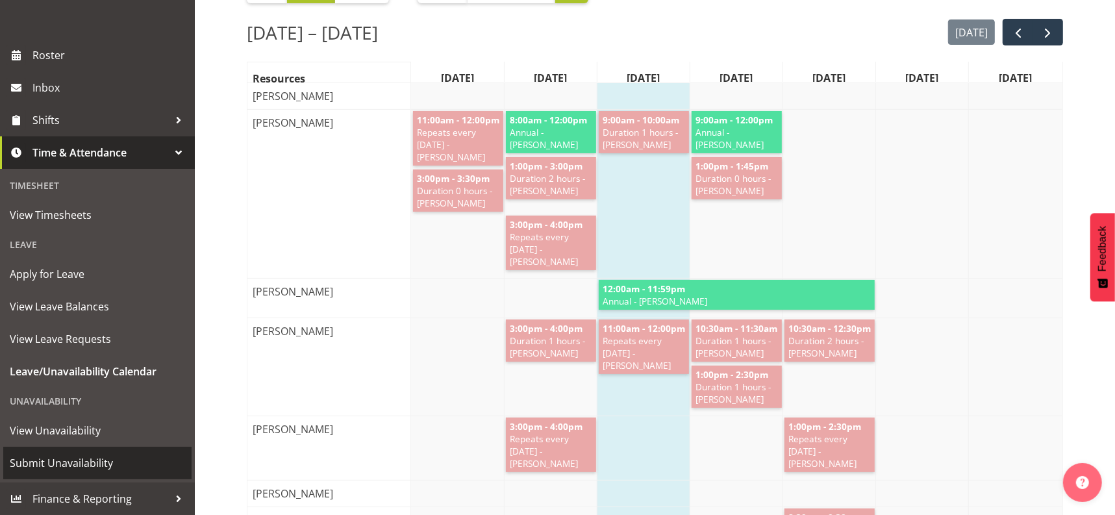
click at [68, 464] on span "Submit Unavailability" at bounding box center [97, 462] width 175 height 19
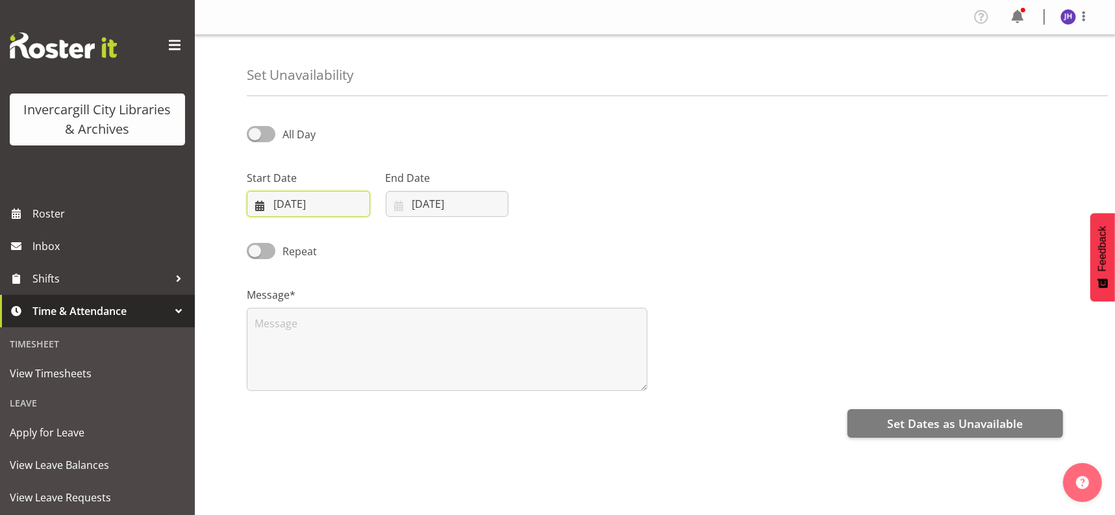
click at [260, 201] on input "01/10/2025" at bounding box center [308, 204] width 123 height 26
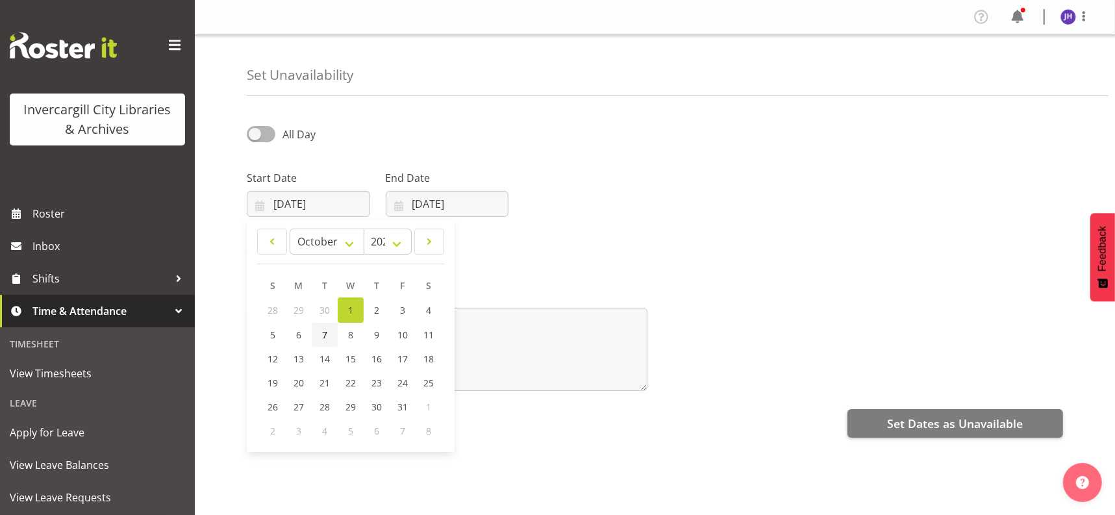
click at [326, 334] on span "7" at bounding box center [324, 334] width 5 height 12
type input "07/10/2025"
click at [255, 253] on span at bounding box center [261, 251] width 29 height 16
click at [255, 253] on input "Repeat" at bounding box center [251, 251] width 8 height 8
checkbox input "true"
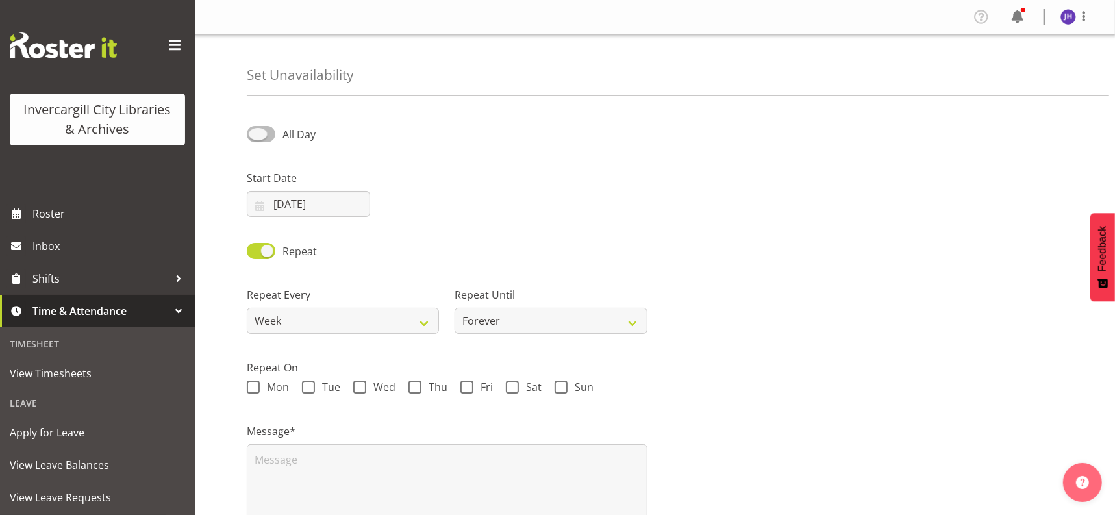
drag, startPoint x: 257, startPoint y: 133, endPoint x: 273, endPoint y: 132, distance: 15.6
click at [273, 132] on span at bounding box center [261, 134] width 29 height 16
click at [255, 132] on input "All Day" at bounding box center [251, 134] width 8 height 8
checkbox input "true"
click at [579, 203] on input "10:35" at bounding box center [585, 204] width 123 height 26
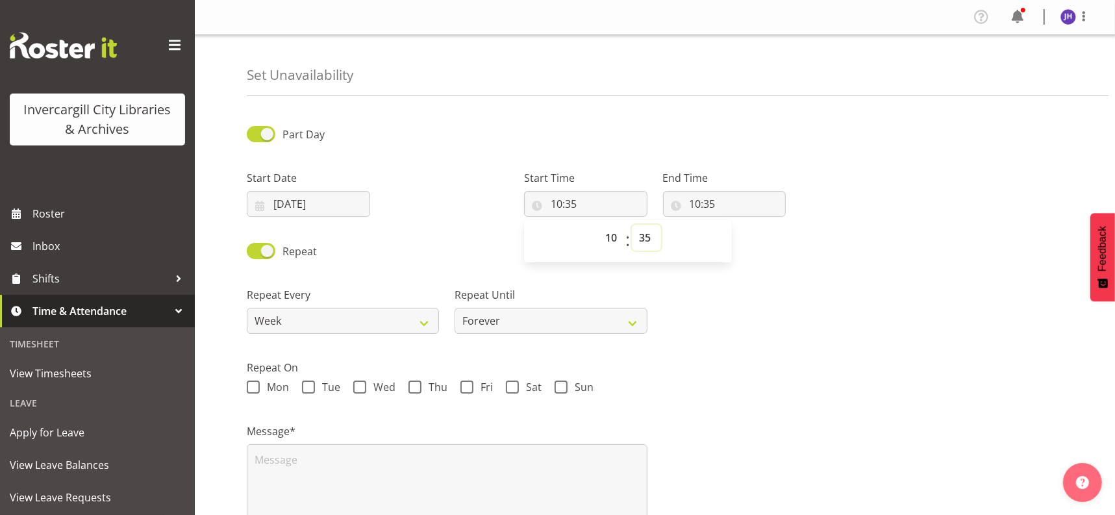
click at [650, 240] on select "00 01 02 03 04 05 06 07 08 09 10 11 12 13 14 15 16 17 18 19 20 21 22 23 24 25 2…" at bounding box center [646, 238] width 29 height 26
select select "0"
click at [632, 225] on select "00 01 02 03 04 05 06 07 08 09 10 11 12 13 14 15 16 17 18 19 20 21 22 23 24 25 2…" at bounding box center [646, 238] width 29 height 26
type input "10:00"
click at [613, 233] on select "00 01 02 03 04 05 06 07 08 09 10 11 12 13 14 15 16 17 18 19 20 21 22 23" at bounding box center [612, 238] width 29 height 26
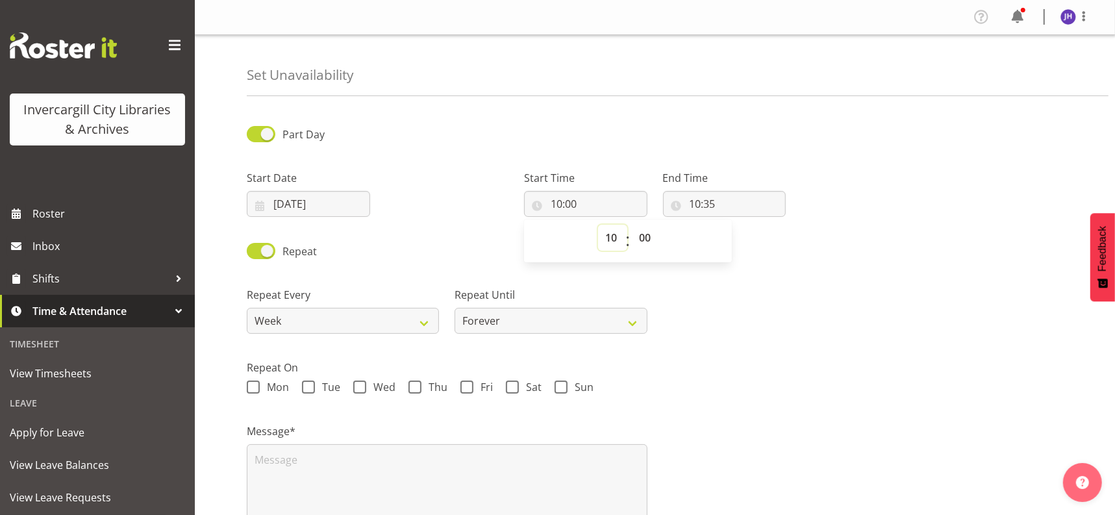
select select "9"
click at [598, 225] on select "00 01 02 03 04 05 06 07 08 09 10 11 12 13 14 15 16 17 18 19 20 21 22 23" at bounding box center [612, 238] width 29 height 26
type input "09:00"
click at [774, 248] on div "Repeat" at bounding box center [655, 247] width 832 height 44
click at [724, 203] on input "10:35" at bounding box center [724, 204] width 123 height 26
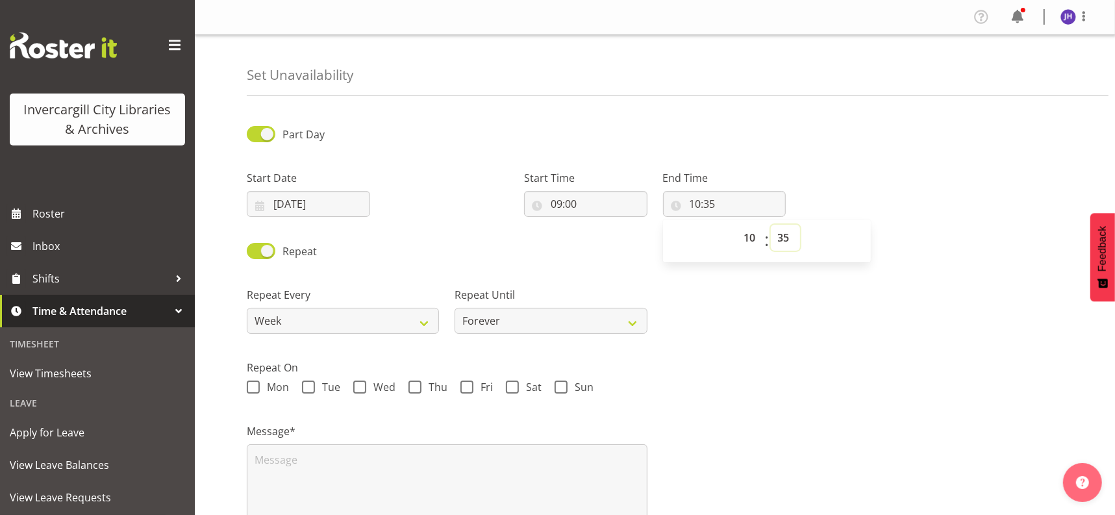
click at [784, 234] on select "00 01 02 03 04 05 06 07 08 09 10 11 12 13 14 15 16 17 18 19 20 21 22 23 24 25 2…" at bounding box center [785, 238] width 29 height 26
select select "0"
click at [771, 225] on select "00 01 02 03 04 05 06 07 08 09 10 11 12 13 14 15 16 17 18 19 20 21 22 23 24 25 2…" at bounding box center [785, 238] width 29 height 26
type input "10:00"
click at [719, 362] on label "Repeat On" at bounding box center [655, 368] width 816 height 16
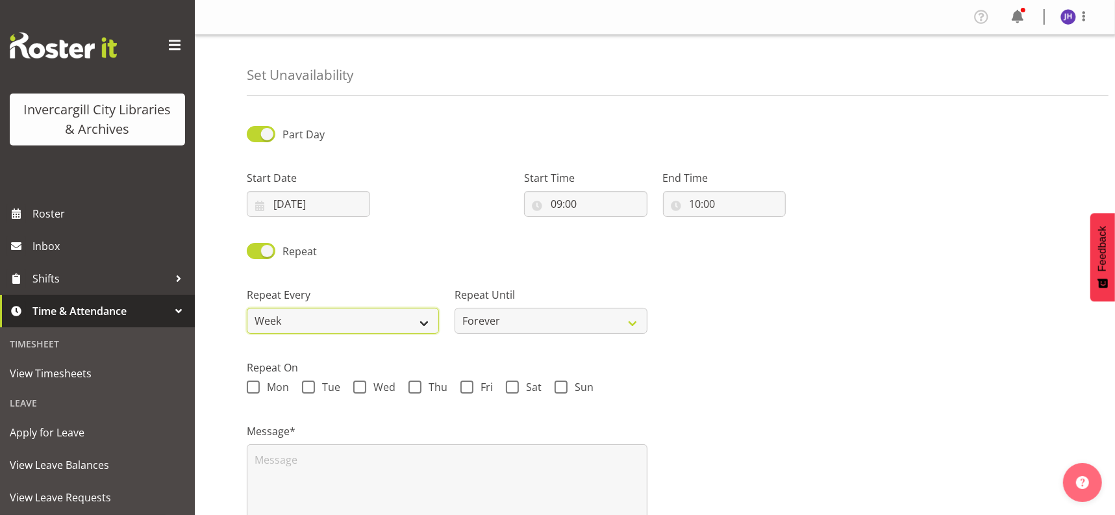
click at [422, 319] on select "Week 2 Weeks 3 Weeks 4 Weeks Month" at bounding box center [343, 321] width 192 height 26
select select "2weeks"
click at [247, 308] on select "Week 2 Weeks 3 Weeks 4 Weeks Month" at bounding box center [343, 321] width 192 height 26
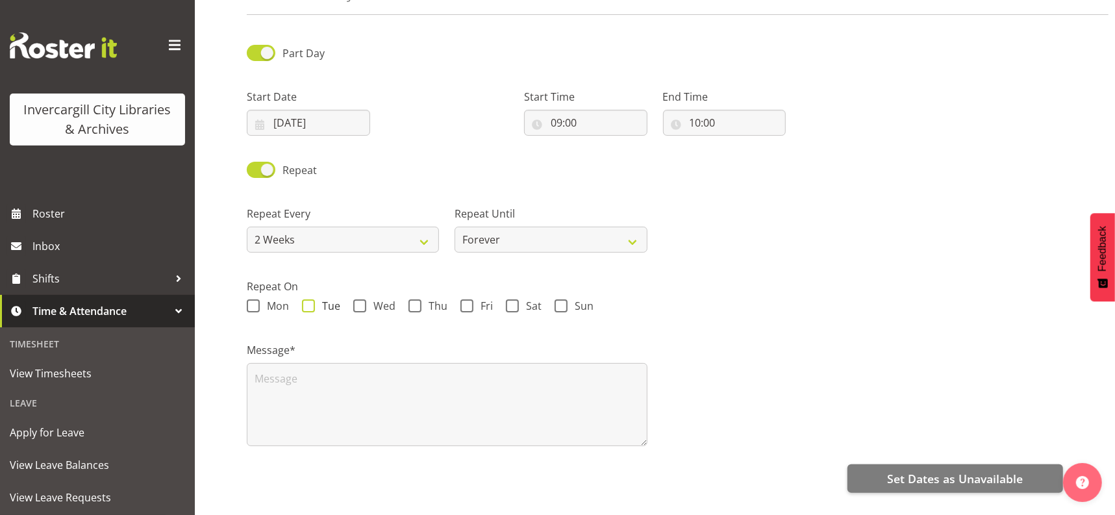
click at [310, 304] on span at bounding box center [308, 305] width 13 height 13
click at [310, 304] on input "Tue" at bounding box center [306, 306] width 8 height 8
checkbox input "true"
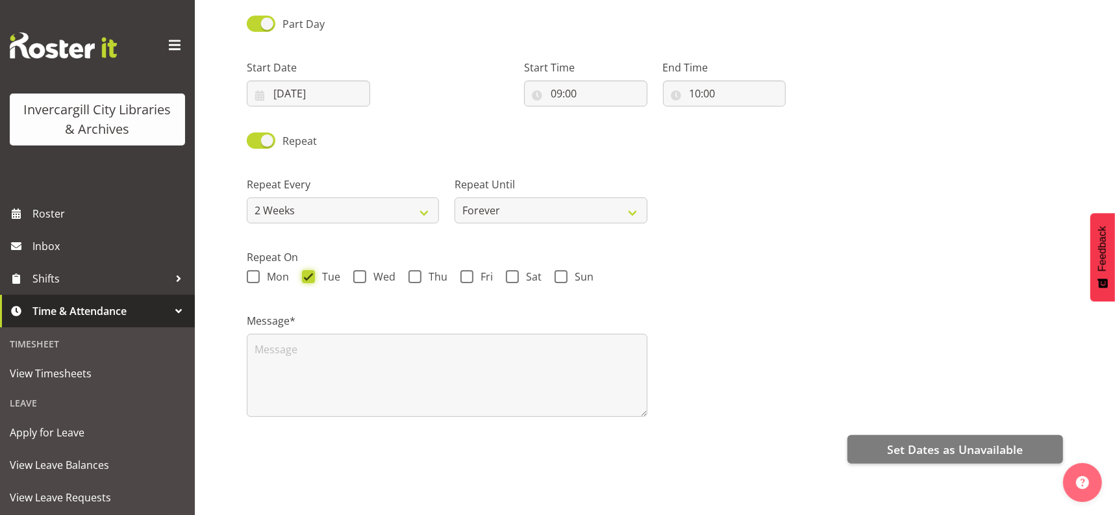
scroll to position [123, 0]
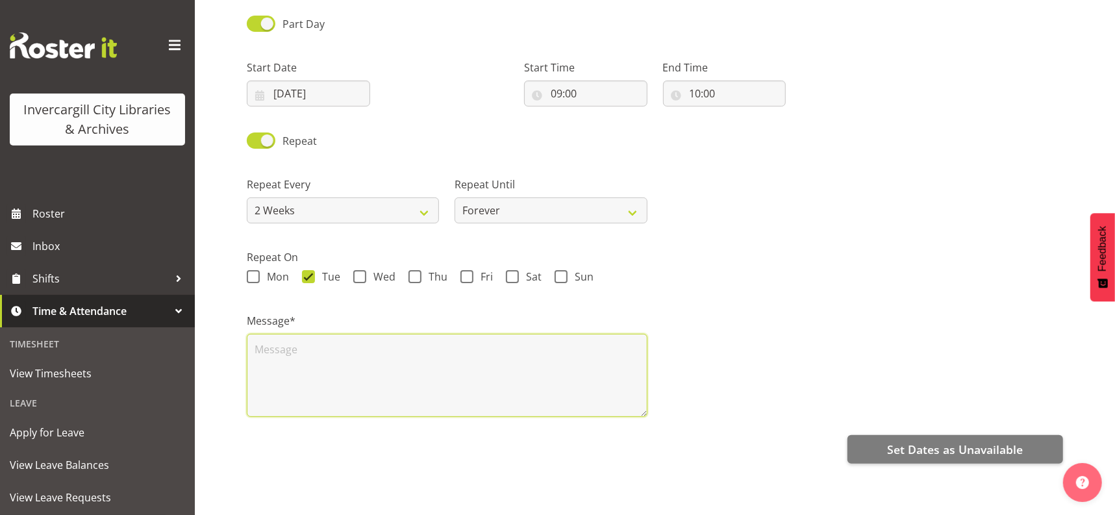
click at [260, 343] on textarea at bounding box center [447, 375] width 401 height 83
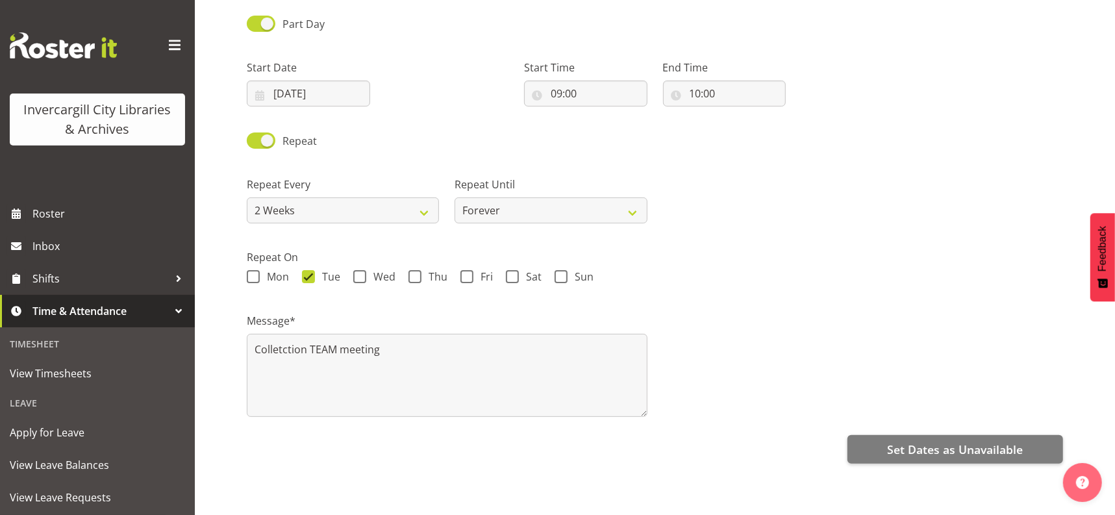
click at [613, 432] on div "Set Dates as Unavailable" at bounding box center [655, 447] width 816 height 31
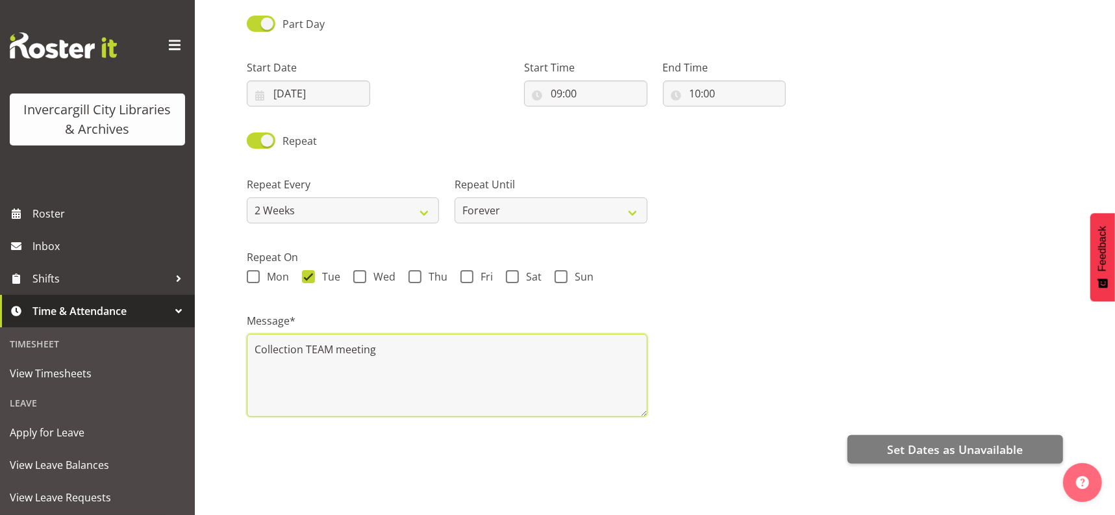
type textarea "Collection TEAM meeting"
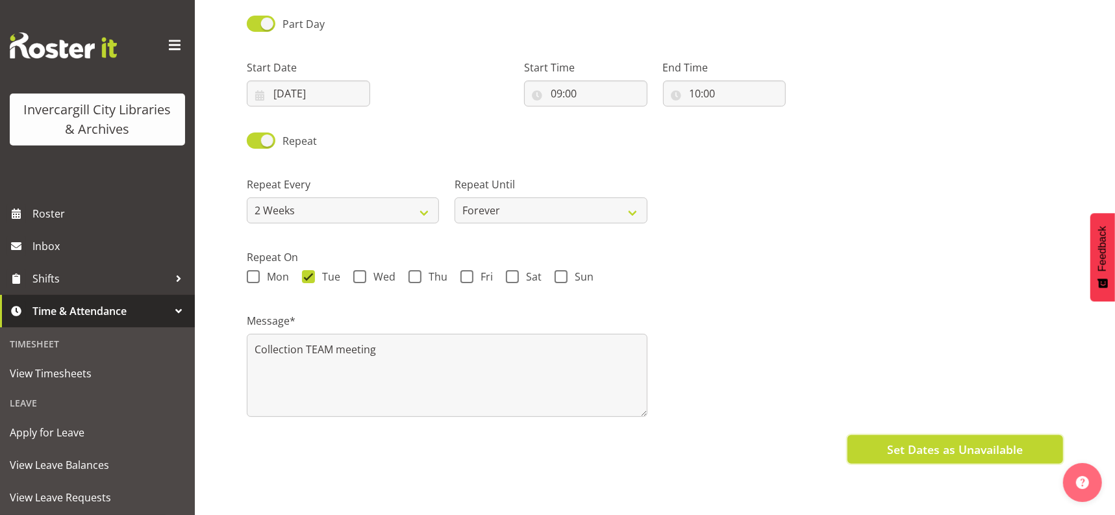
click at [926, 441] on span "Set Dates as Unavailable" at bounding box center [955, 449] width 136 height 17
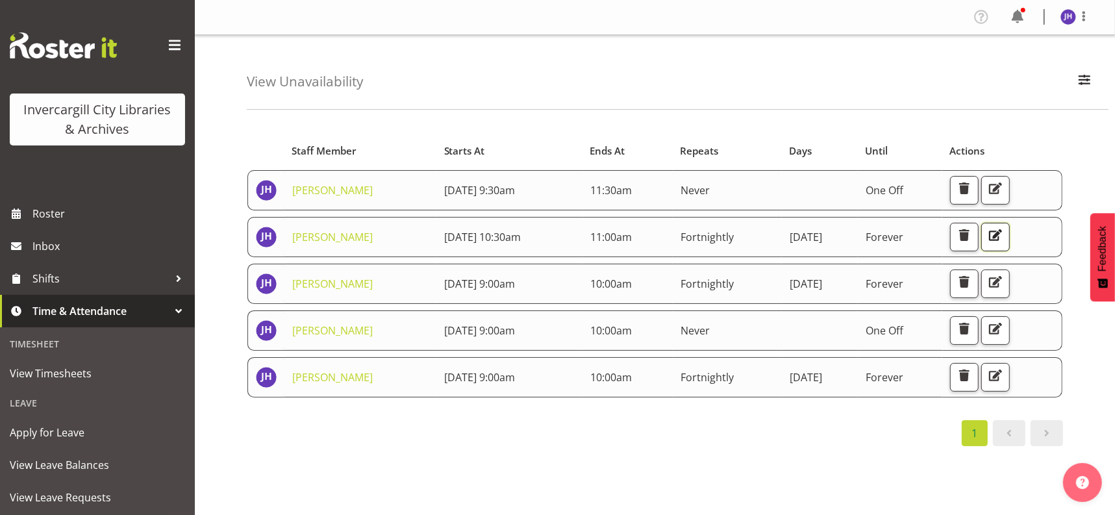
click at [1004, 232] on span "button" at bounding box center [995, 235] width 17 height 17
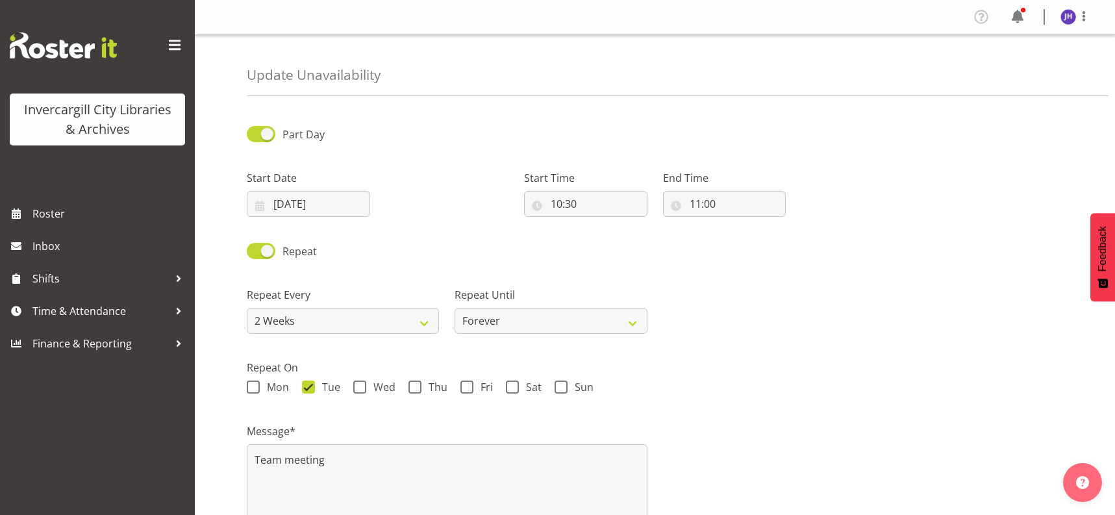
select select "2weeks"
click at [176, 310] on div at bounding box center [178, 310] width 19 height 19
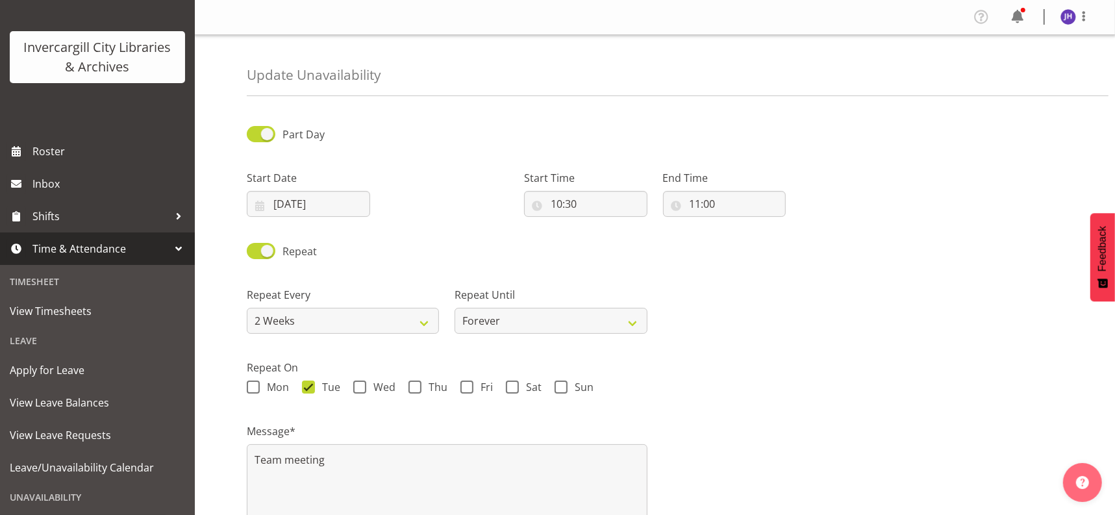
scroll to position [158, 0]
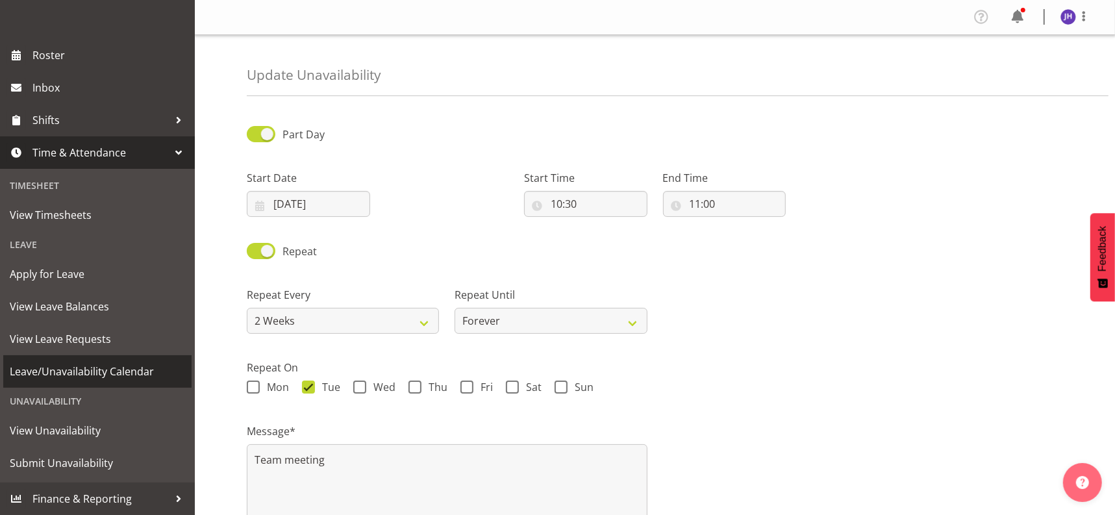
click at [66, 373] on span "Leave/Unavailability Calendar" at bounding box center [97, 371] width 175 height 19
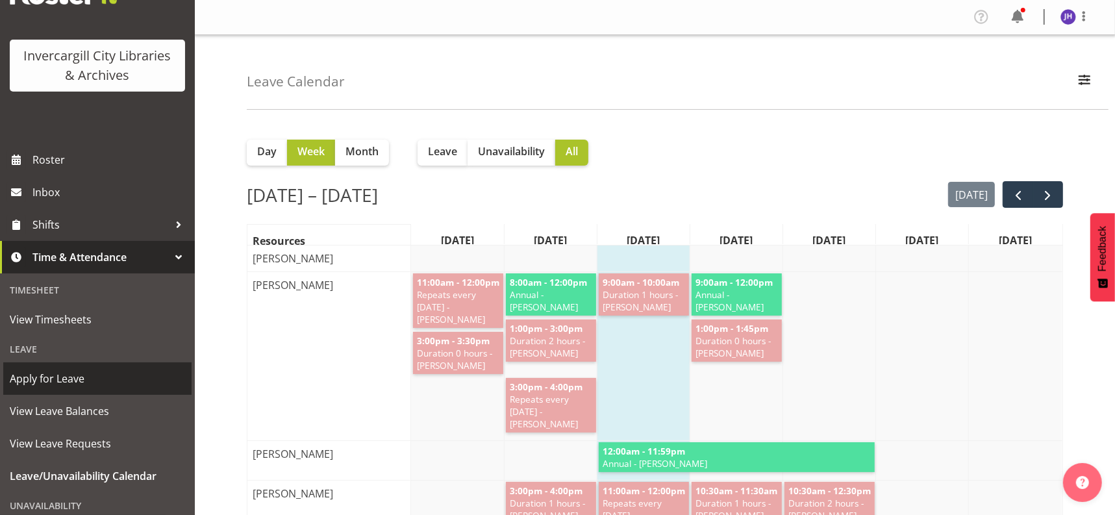
scroll to position [158, 0]
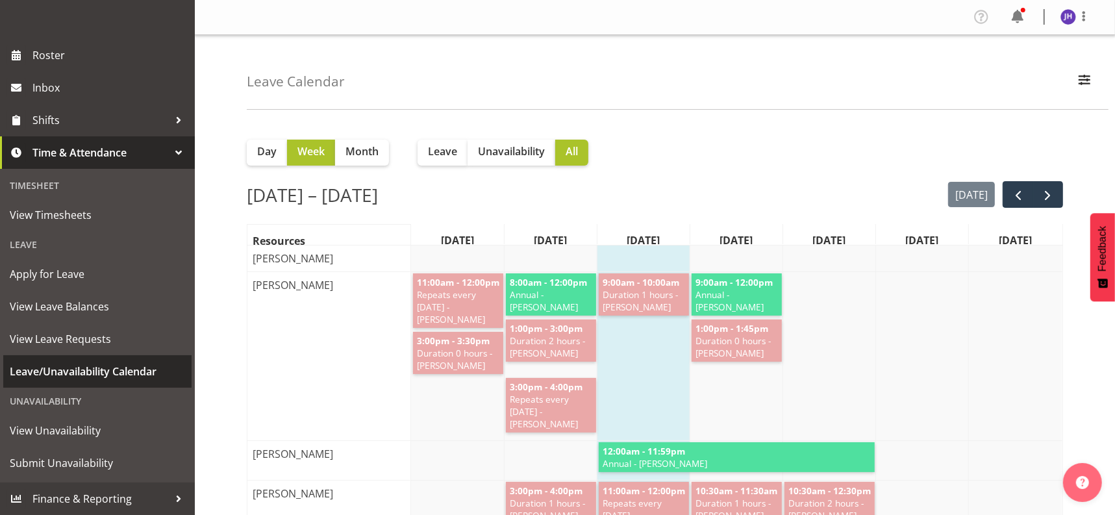
click at [68, 370] on span "Leave/Unavailability Calendar" at bounding box center [97, 371] width 175 height 19
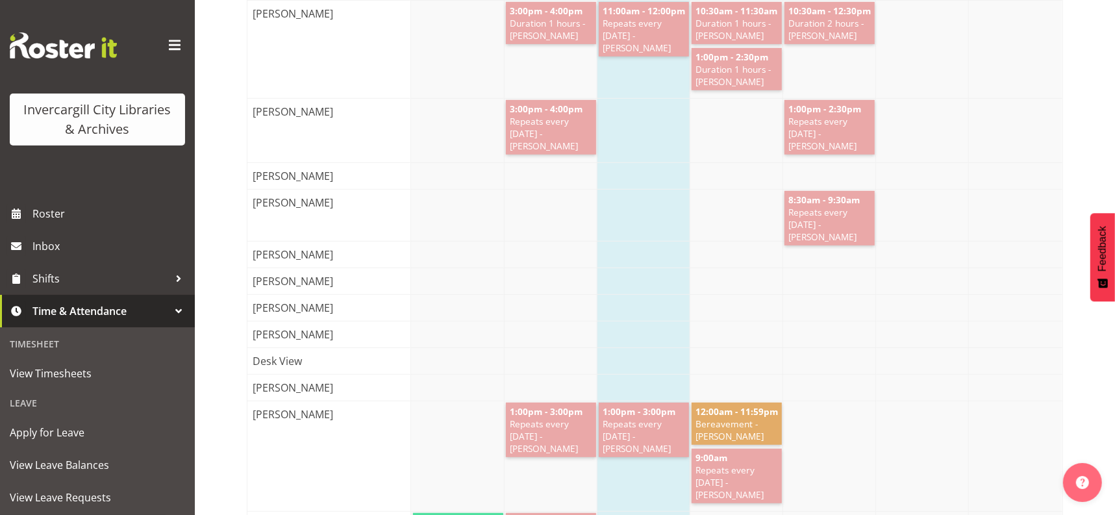
scroll to position [487, 0]
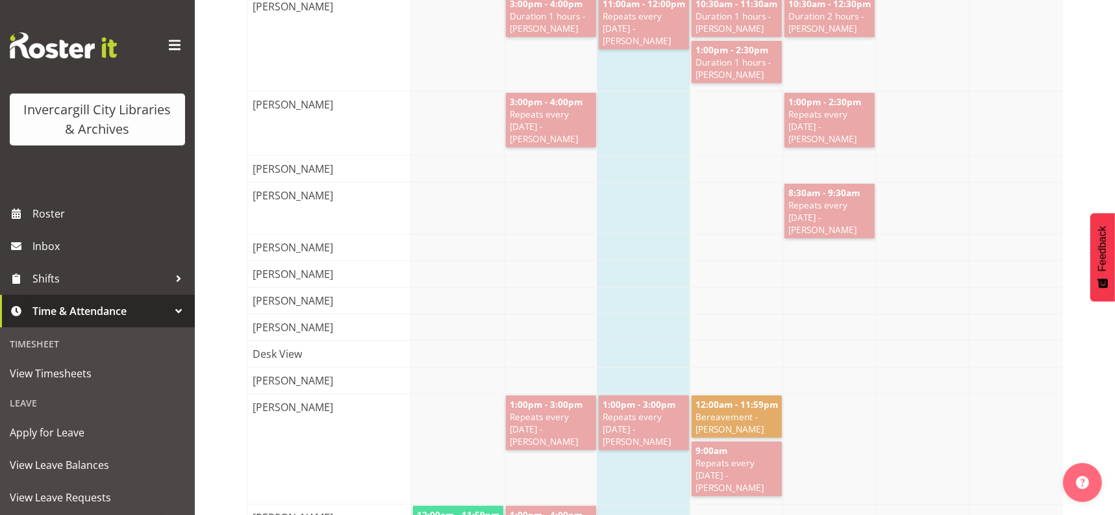
click at [341, 390] on div "[PERSON_NAME]" at bounding box center [334, 380] width 175 height 26
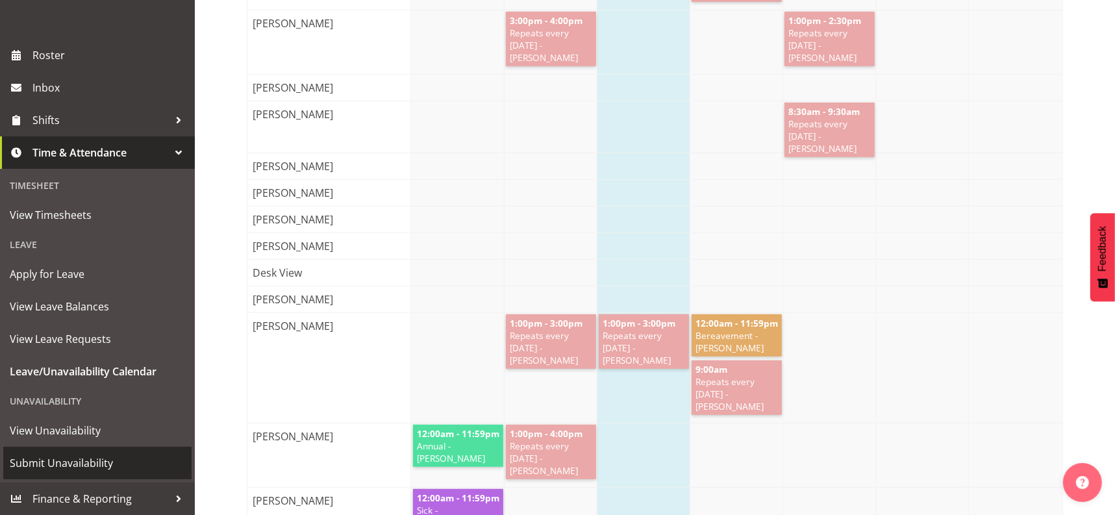
scroll to position [649, 0]
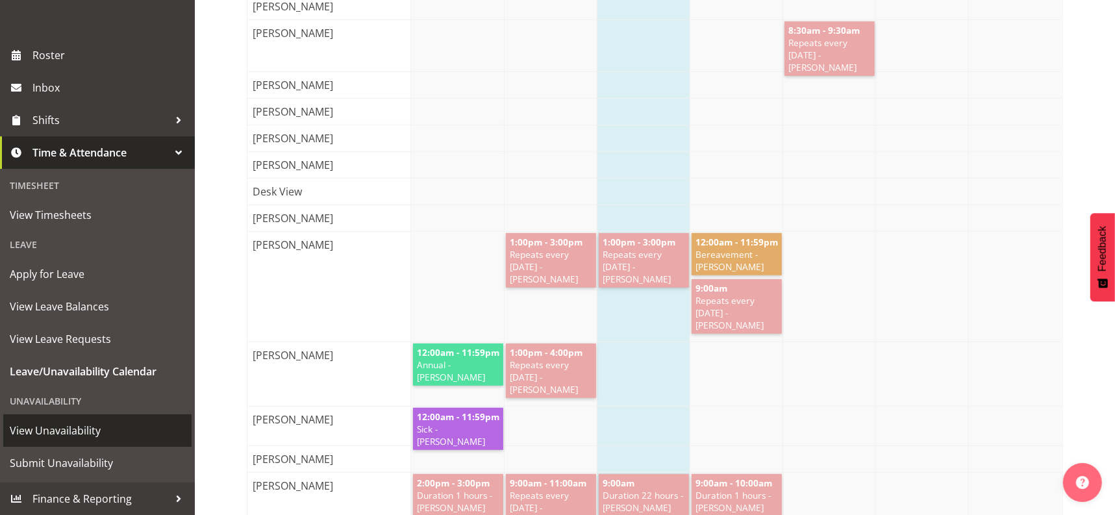
click at [35, 422] on span "View Unavailability" at bounding box center [97, 430] width 175 height 19
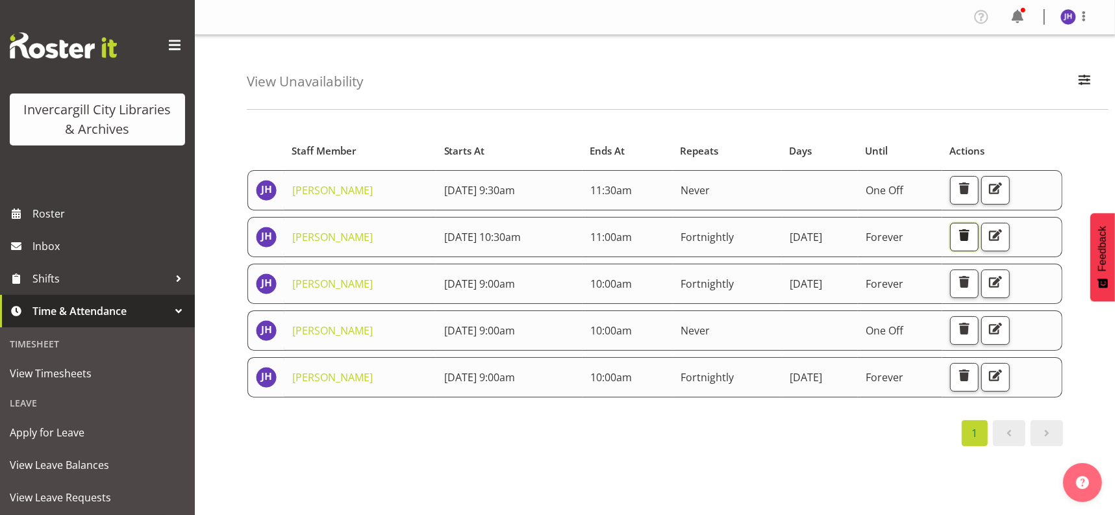
click at [973, 232] on span "button" at bounding box center [964, 235] width 17 height 17
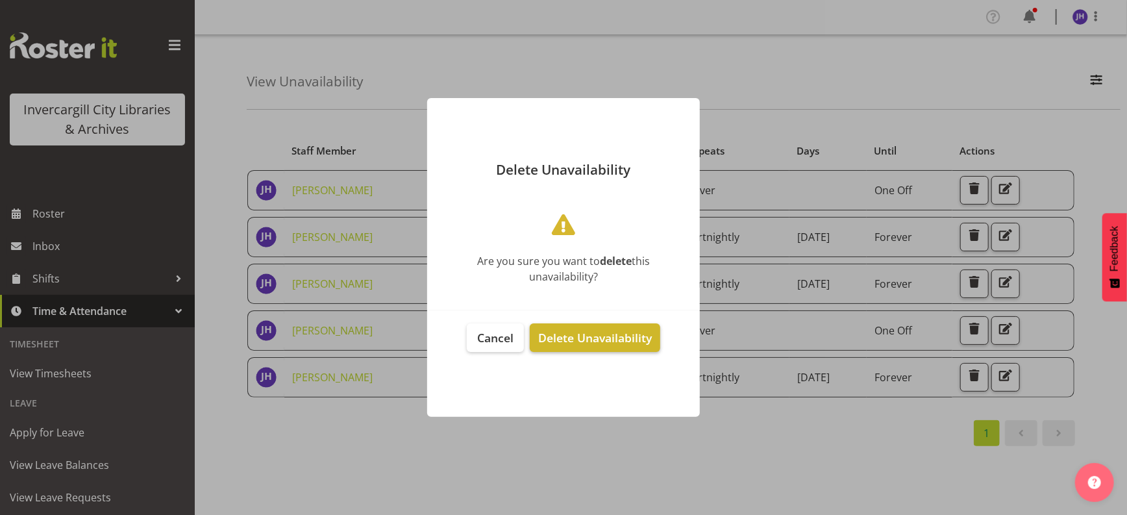
click at [567, 341] on span "Delete Unavailability" at bounding box center [595, 338] width 114 height 16
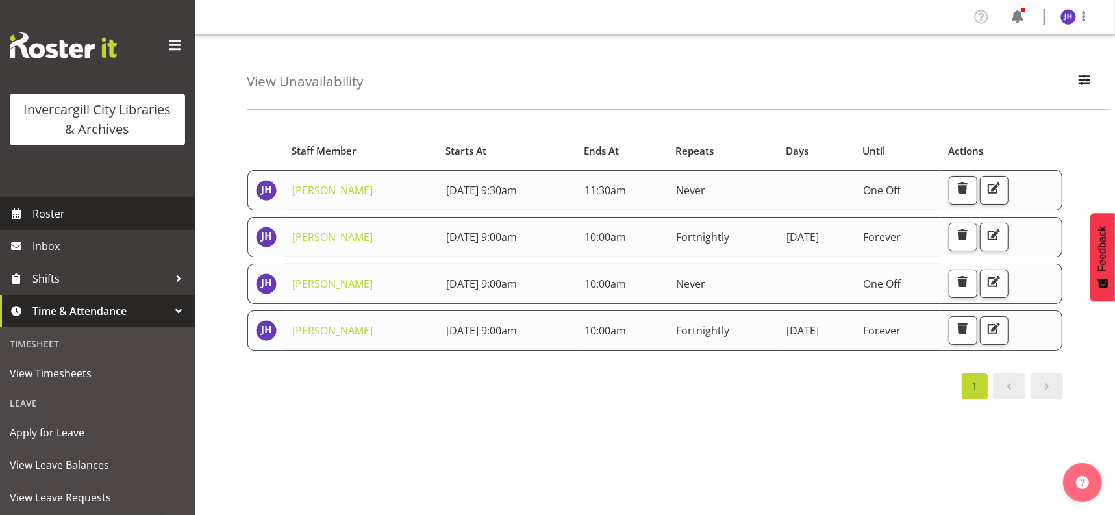
click at [42, 206] on span "Roster" at bounding box center [110, 213] width 156 height 19
